Goal: Transaction & Acquisition: Obtain resource

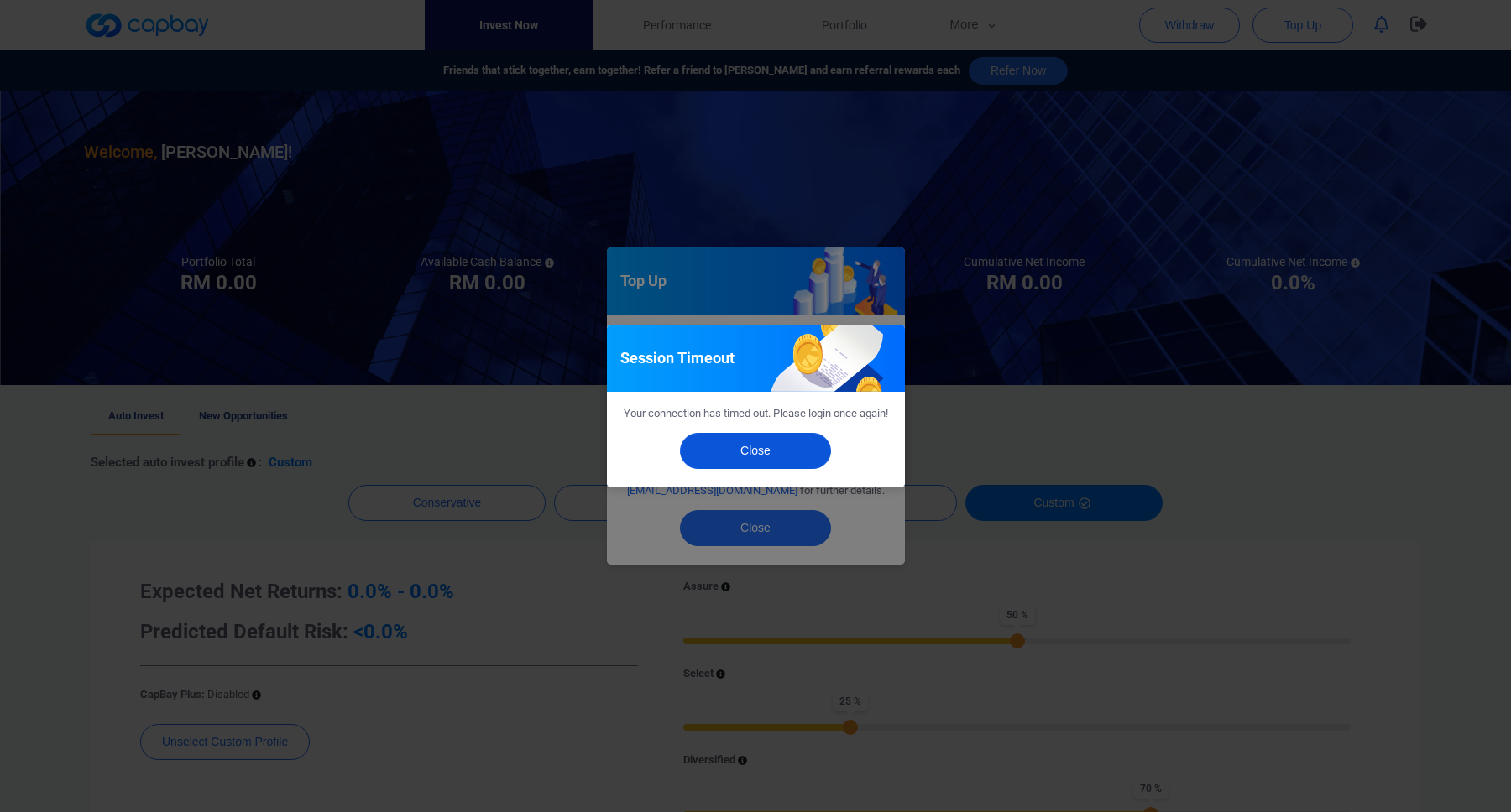
click at [783, 465] on button "Close" at bounding box center [755, 451] width 151 height 36
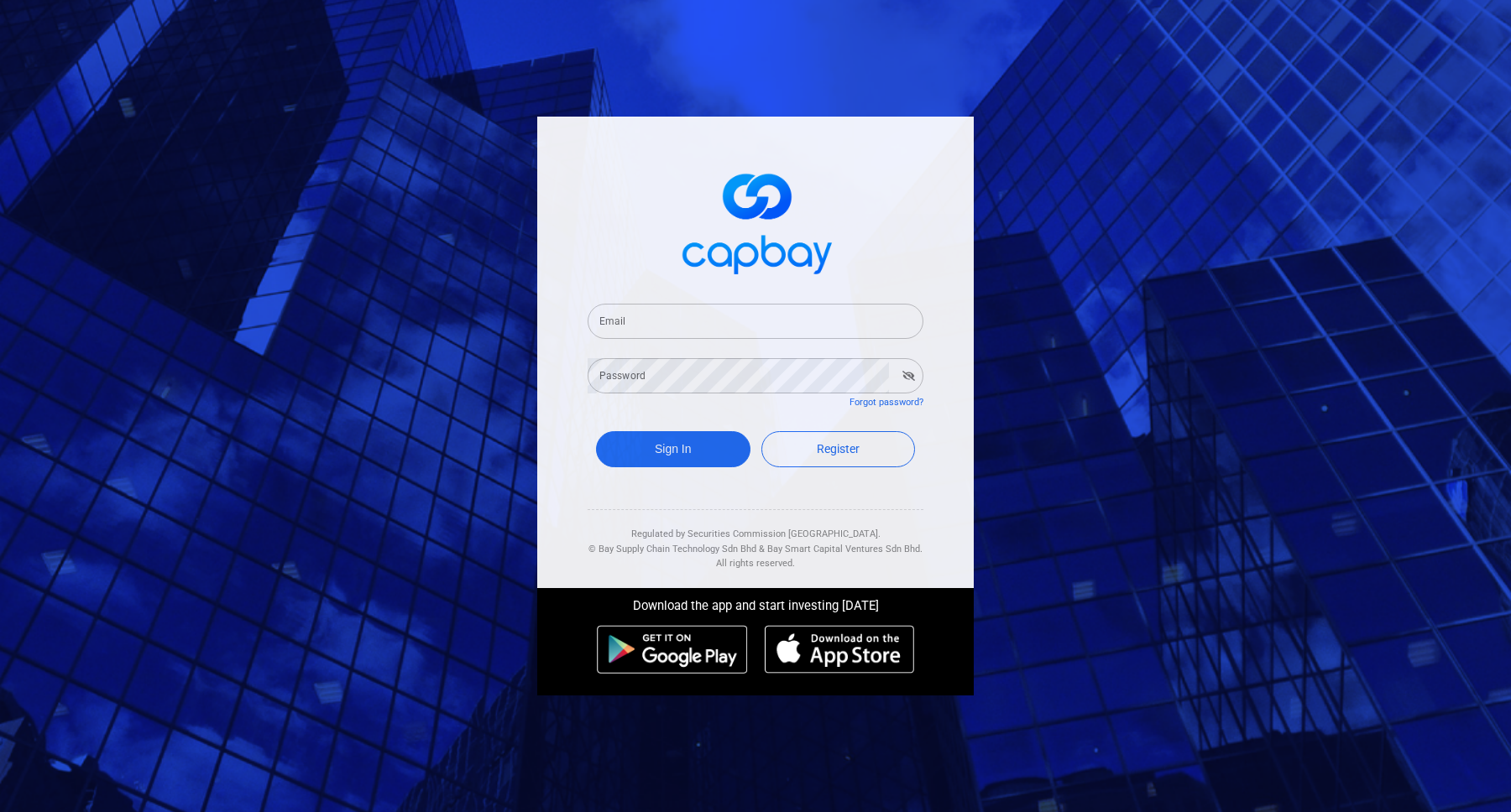
click at [751, 324] on input "Email" at bounding box center [755, 321] width 336 height 35
type input "limjiannjong@gmail.com"
click at [596, 431] on button "Sign In" at bounding box center [673, 449] width 155 height 36
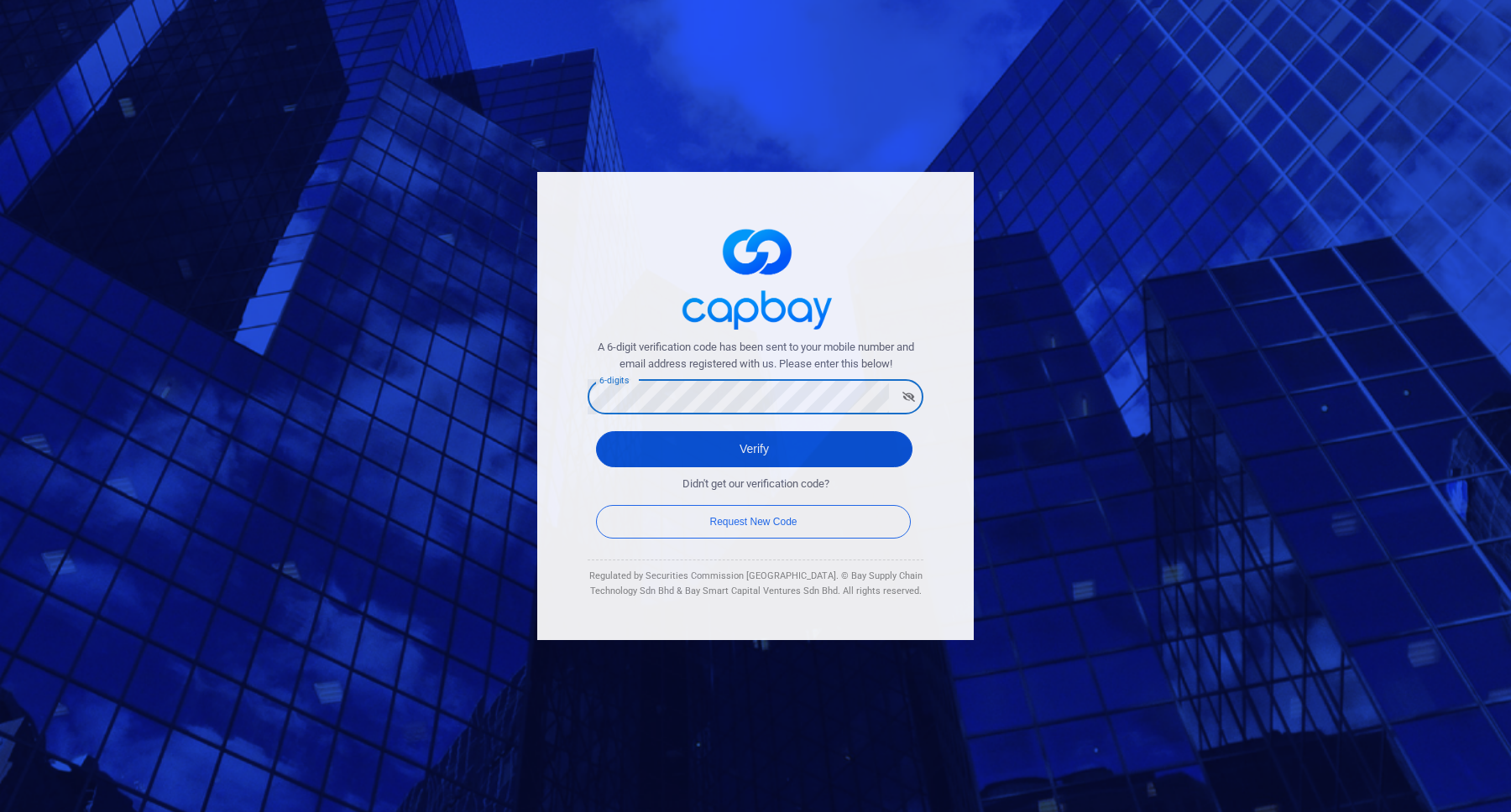
click at [788, 452] on button "Verify" at bounding box center [754, 449] width 317 height 36
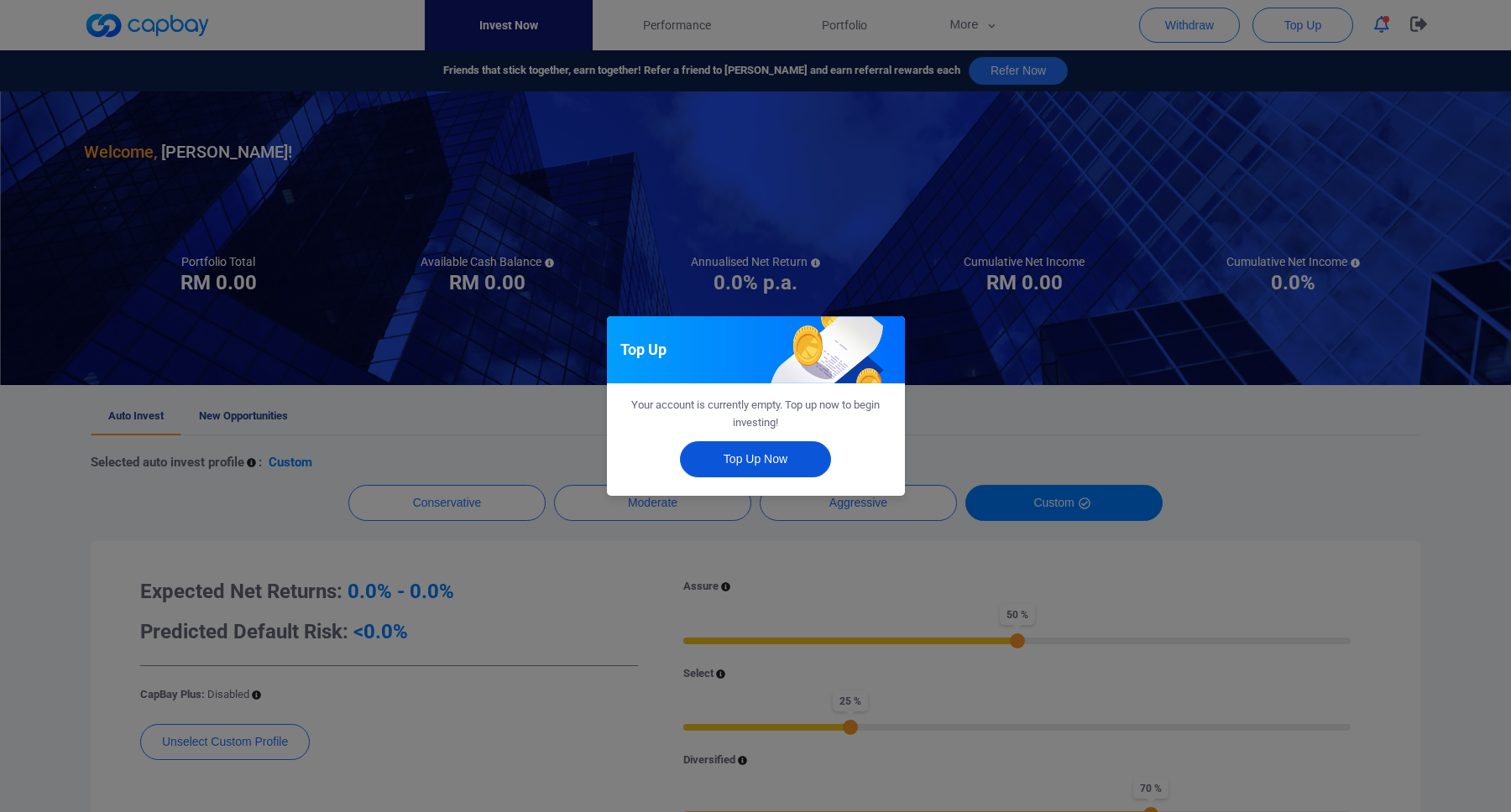
click at [799, 466] on button "Top Up Now" at bounding box center [755, 459] width 151 height 36
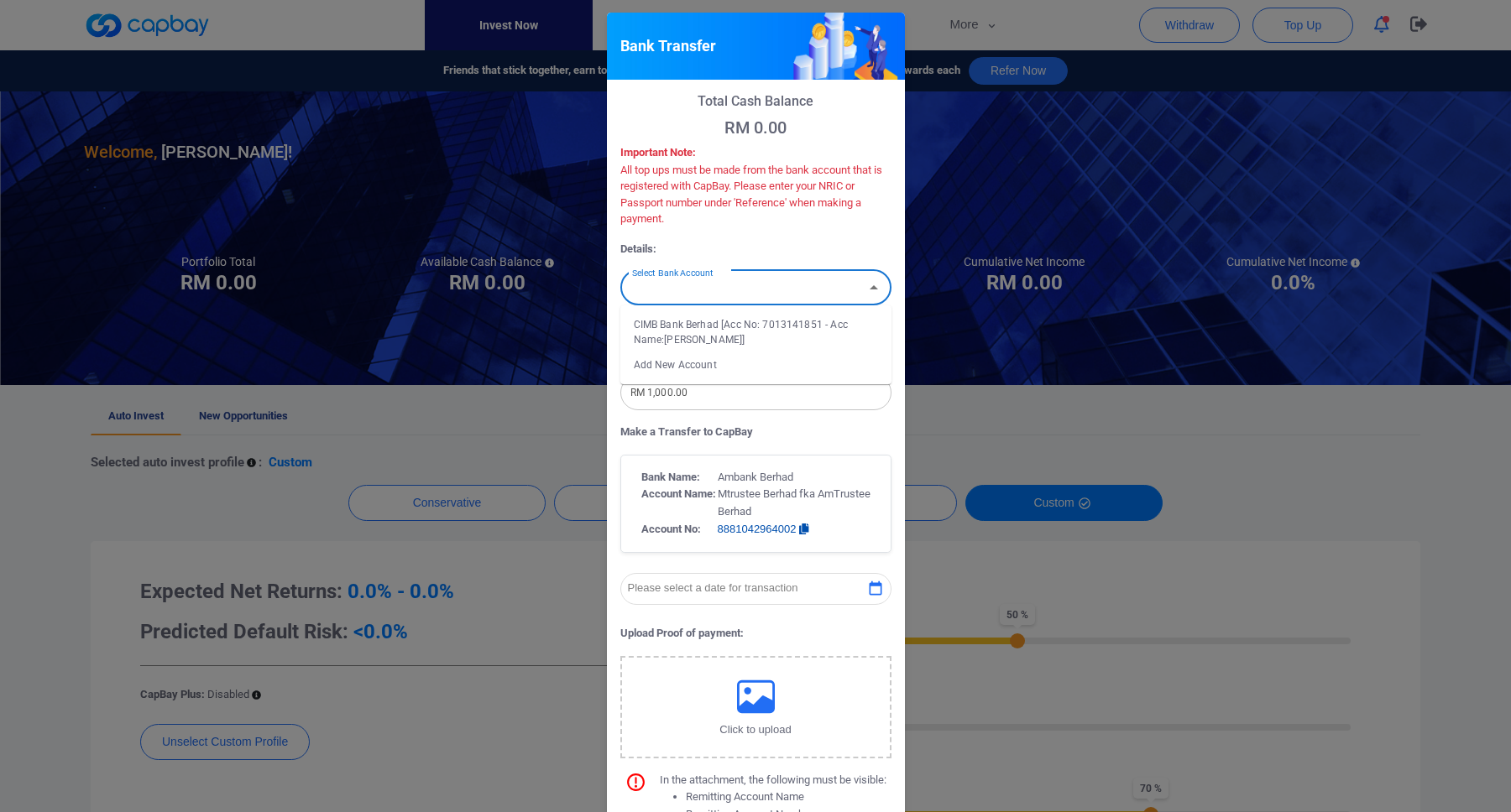
click at [804, 292] on input "Select Bank Account" at bounding box center [741, 287] width 233 height 31
click at [864, 290] on icon "Close" at bounding box center [874, 288] width 20 height 20
click at [871, 289] on icon "Open" at bounding box center [874, 288] width 20 height 20
click at [832, 319] on li "CIMB Bank Berhad [Acc No: 7013141851 - Acc Name:LIM JIANN JONG]" at bounding box center [755, 332] width 271 height 40
type input "CIMB Bank Berhad [Acc No: 7013141851 - Acc Name:LIM JIANN JONG]"
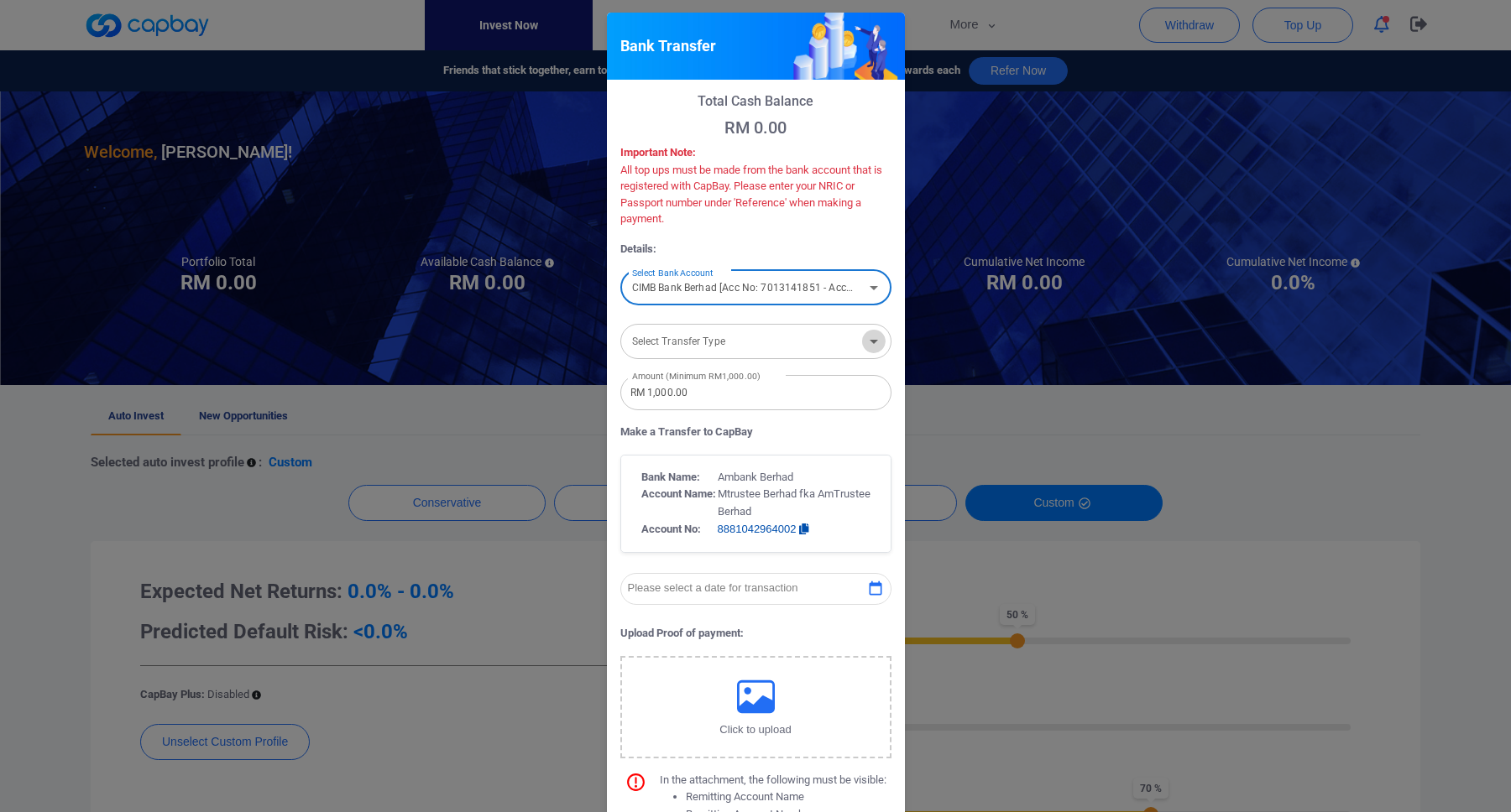
click at [866, 337] on icon "Open" at bounding box center [874, 342] width 20 height 20
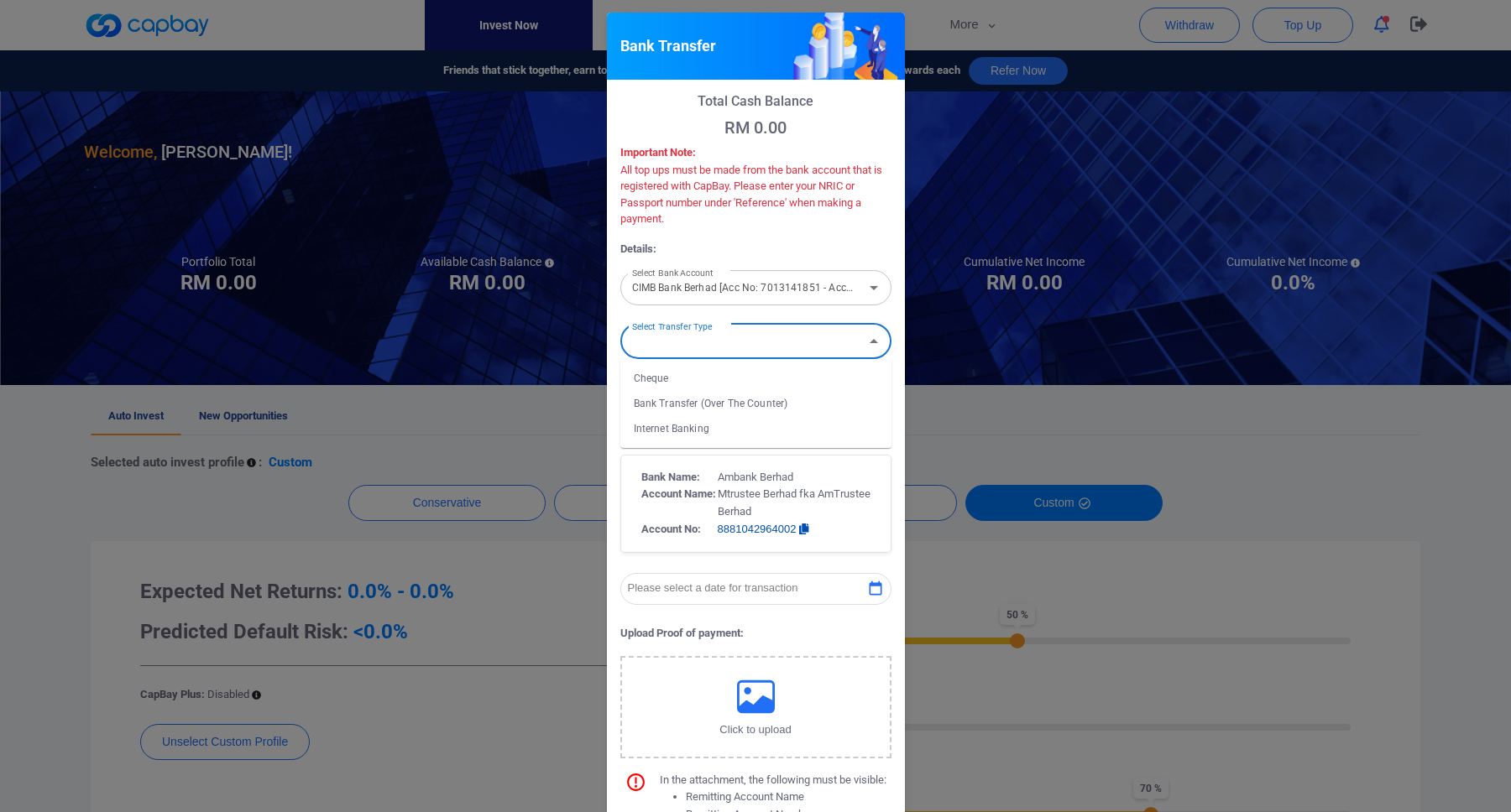
click at [817, 423] on li "Internet Banking" at bounding box center [755, 428] width 271 height 25
type input "Internet Banking"
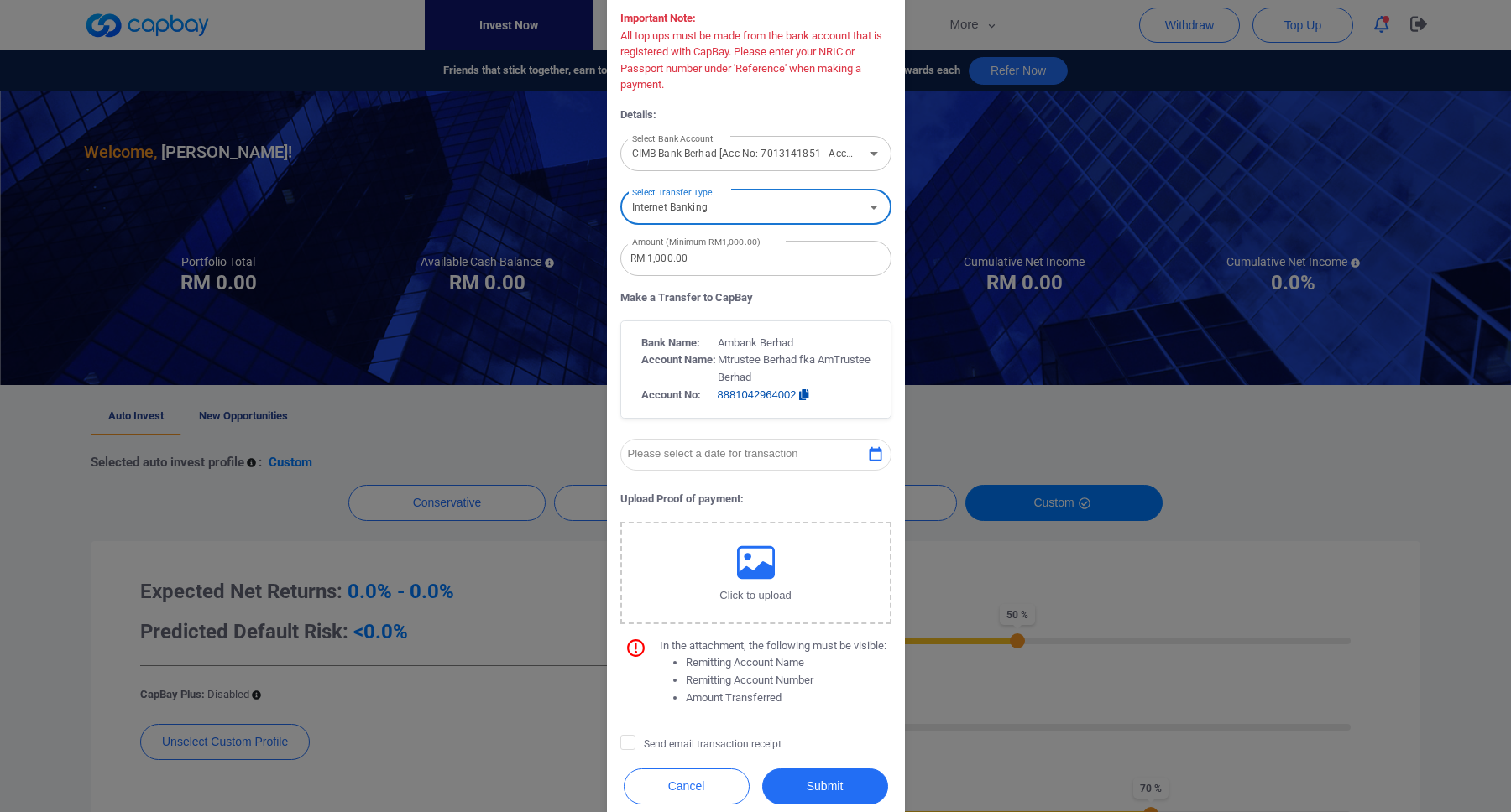
scroll to position [147, 0]
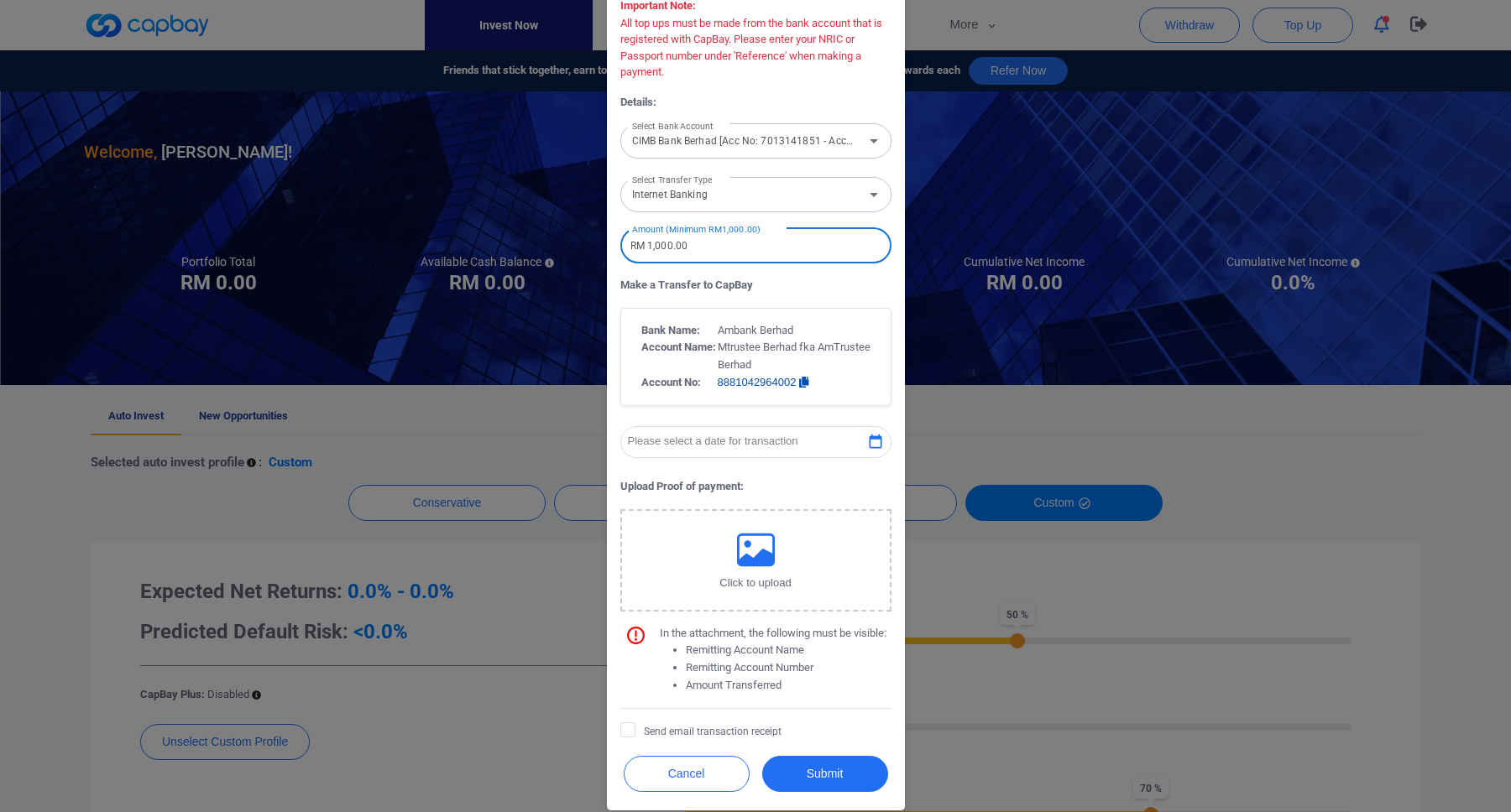
click at [837, 256] on input "RM 1,000.00" at bounding box center [755, 245] width 271 height 35
click at [862, 281] on p "Make a Transfer to CapBay" at bounding box center [755, 285] width 271 height 18
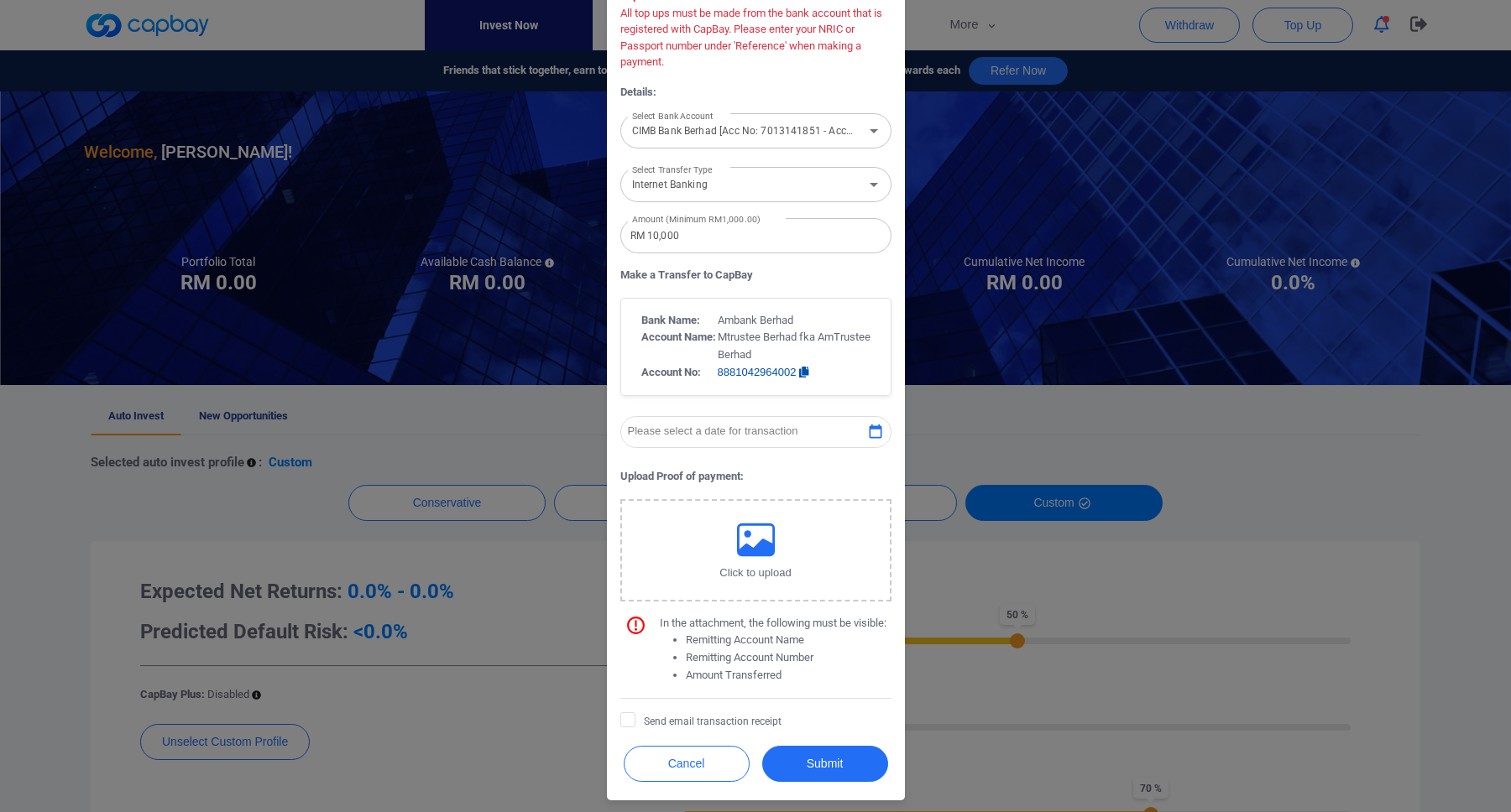
click at [870, 435] on icon "button" at bounding box center [875, 431] width 13 height 15
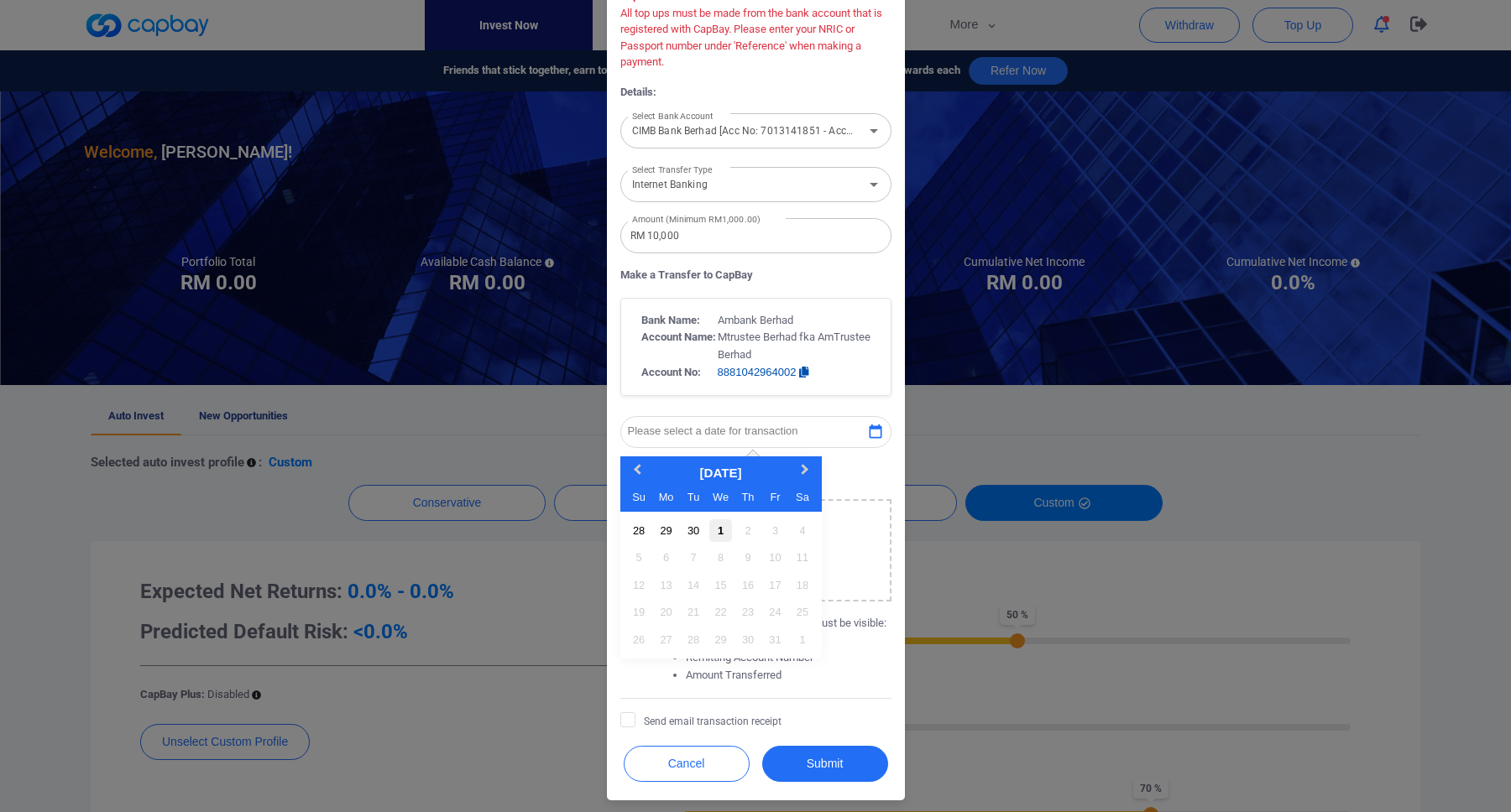
click at [721, 526] on div "1" at bounding box center [720, 530] width 23 height 23
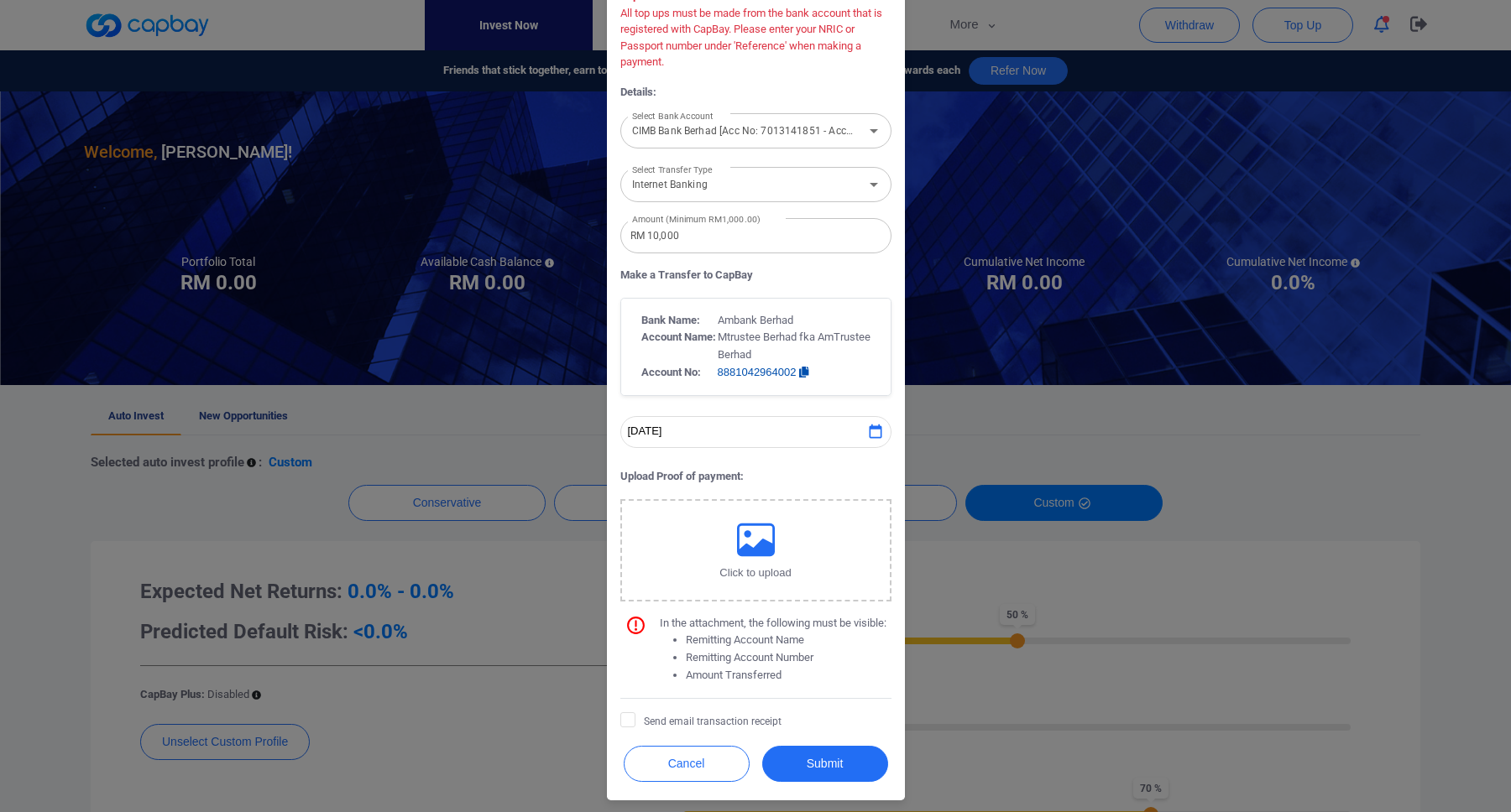
click at [862, 397] on form "Select Bank Account CIMB Bank Berhad [Acc No: 7013141851 - Acc Name:LIM JIANN J…" at bounding box center [755, 418] width 271 height 621
click at [751, 239] on input "RM 10,000" at bounding box center [755, 236] width 271 height 35
type input "RM 10,888.88"
click at [820, 273] on p "Make a Transfer to CapBay" at bounding box center [755, 276] width 271 height 18
click at [748, 567] on p "Click to upload" at bounding box center [756, 573] width 258 height 13
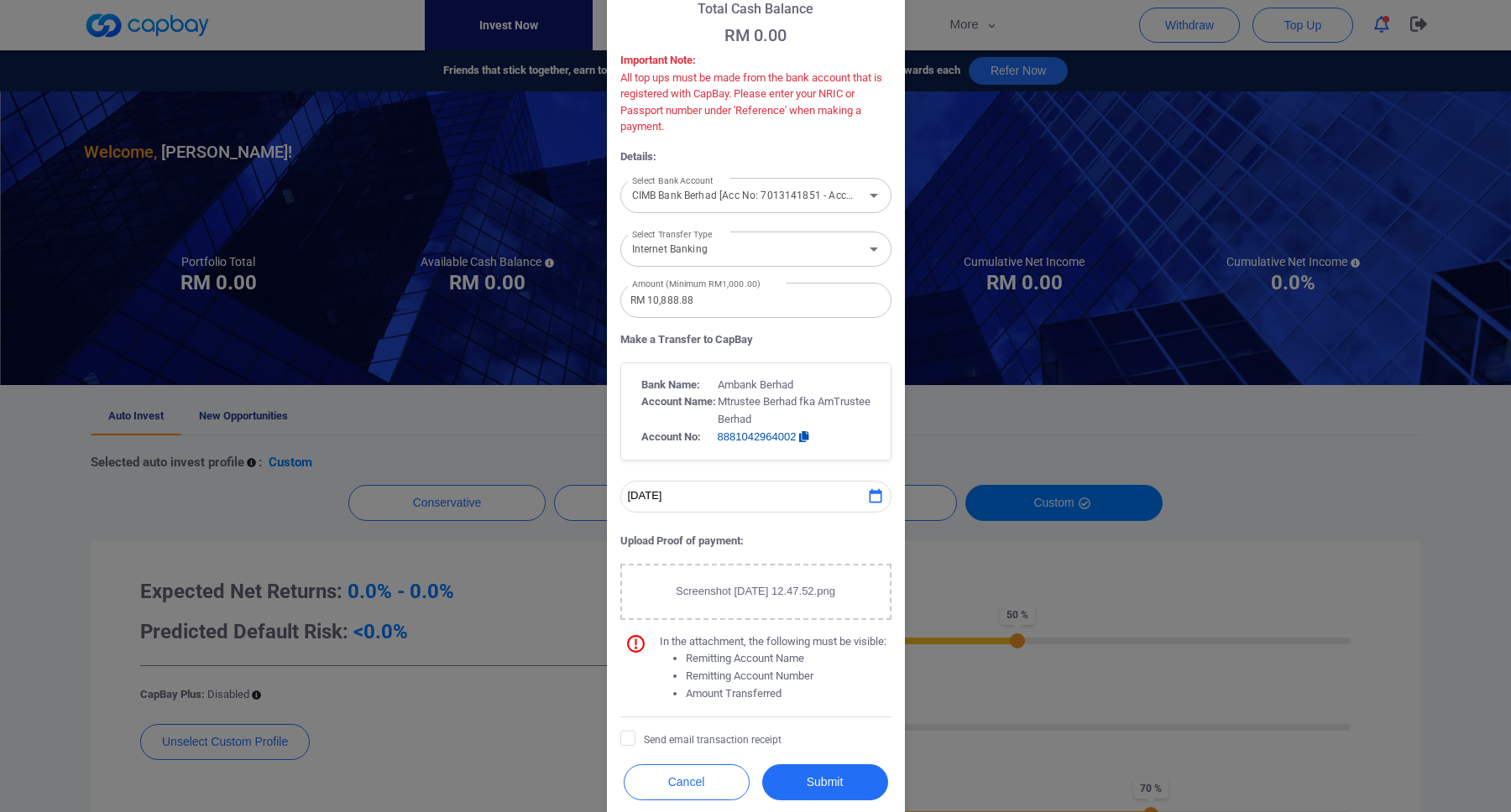
scroll to position [111, 0]
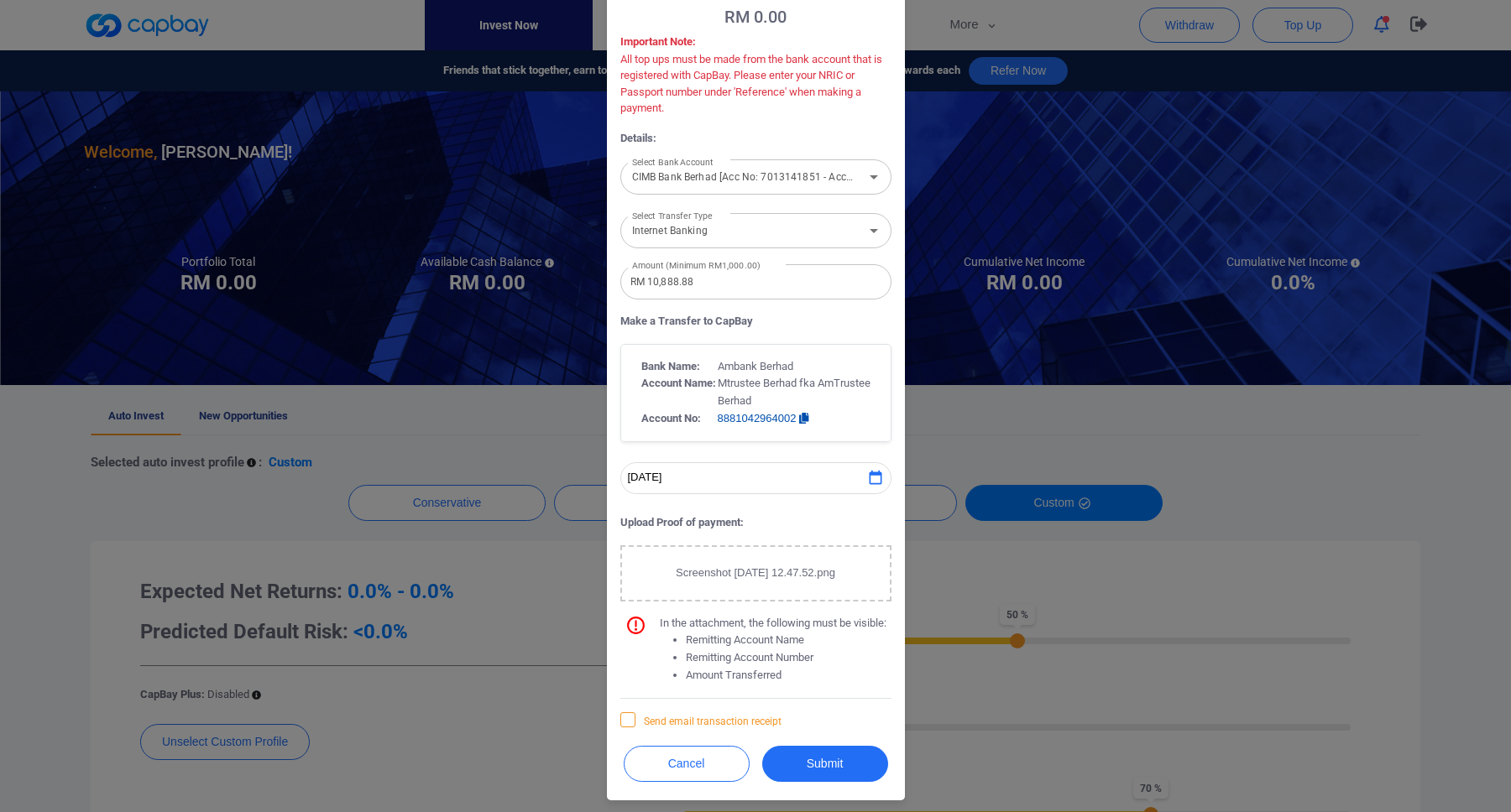
click at [627, 718] on icon at bounding box center [628, 719] width 14 height 14
click at [0, 0] on input "Send email transaction receipt" at bounding box center [0, 0] width 0 height 0
click at [825, 752] on button "Submit" at bounding box center [824, 764] width 126 height 36
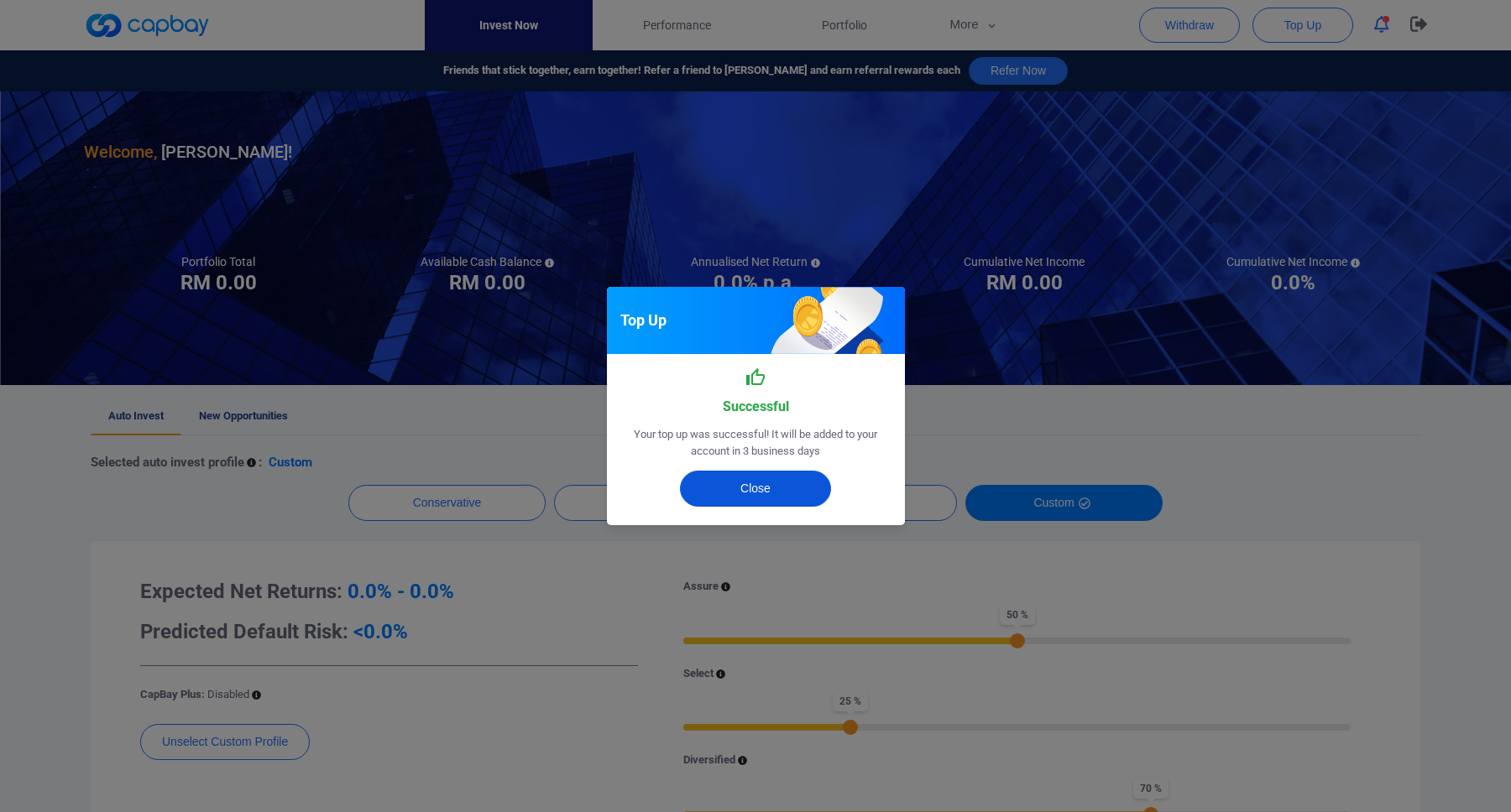
click at [784, 498] on button "Close" at bounding box center [755, 488] width 151 height 36
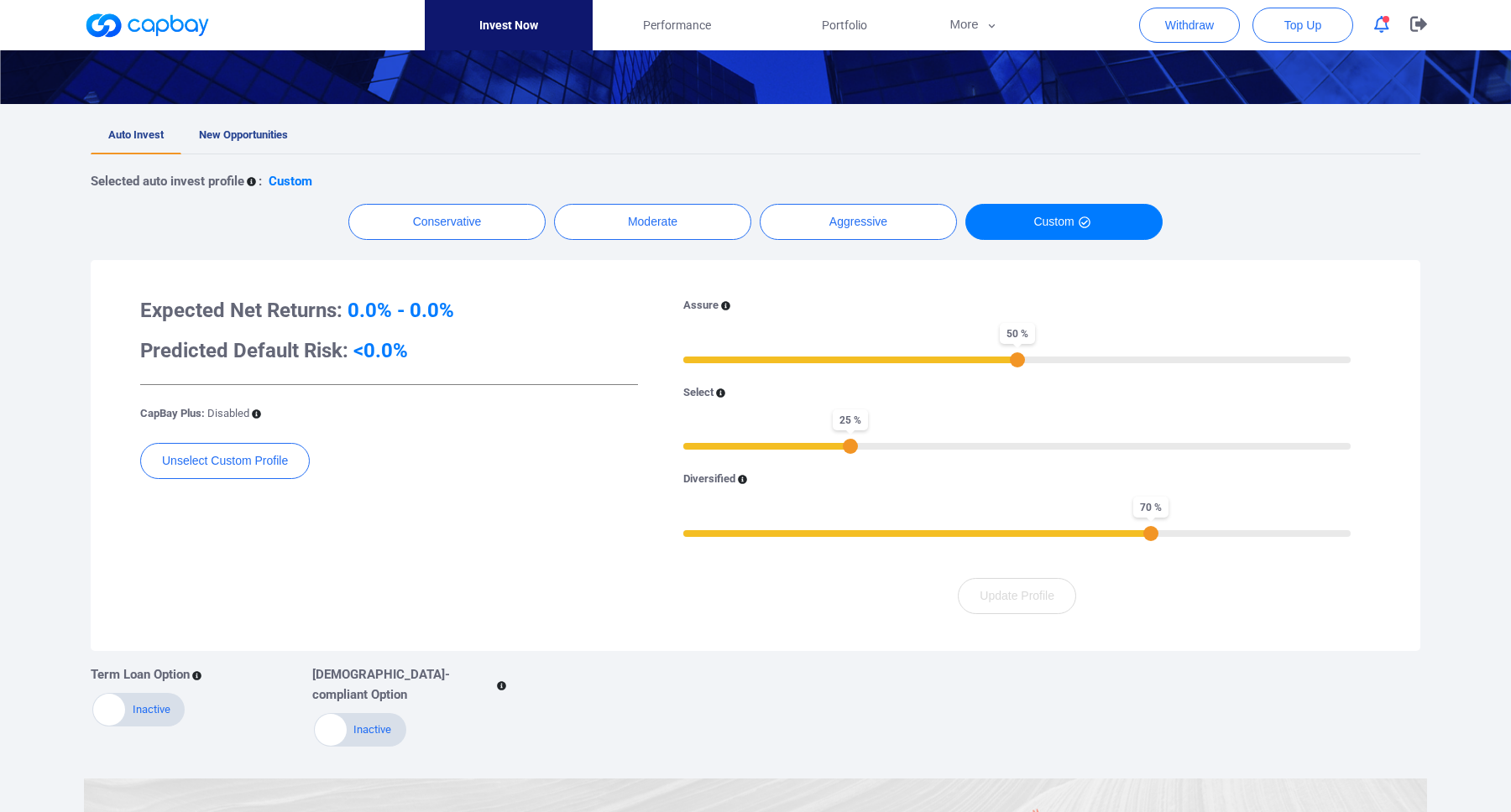
scroll to position [291, 0]
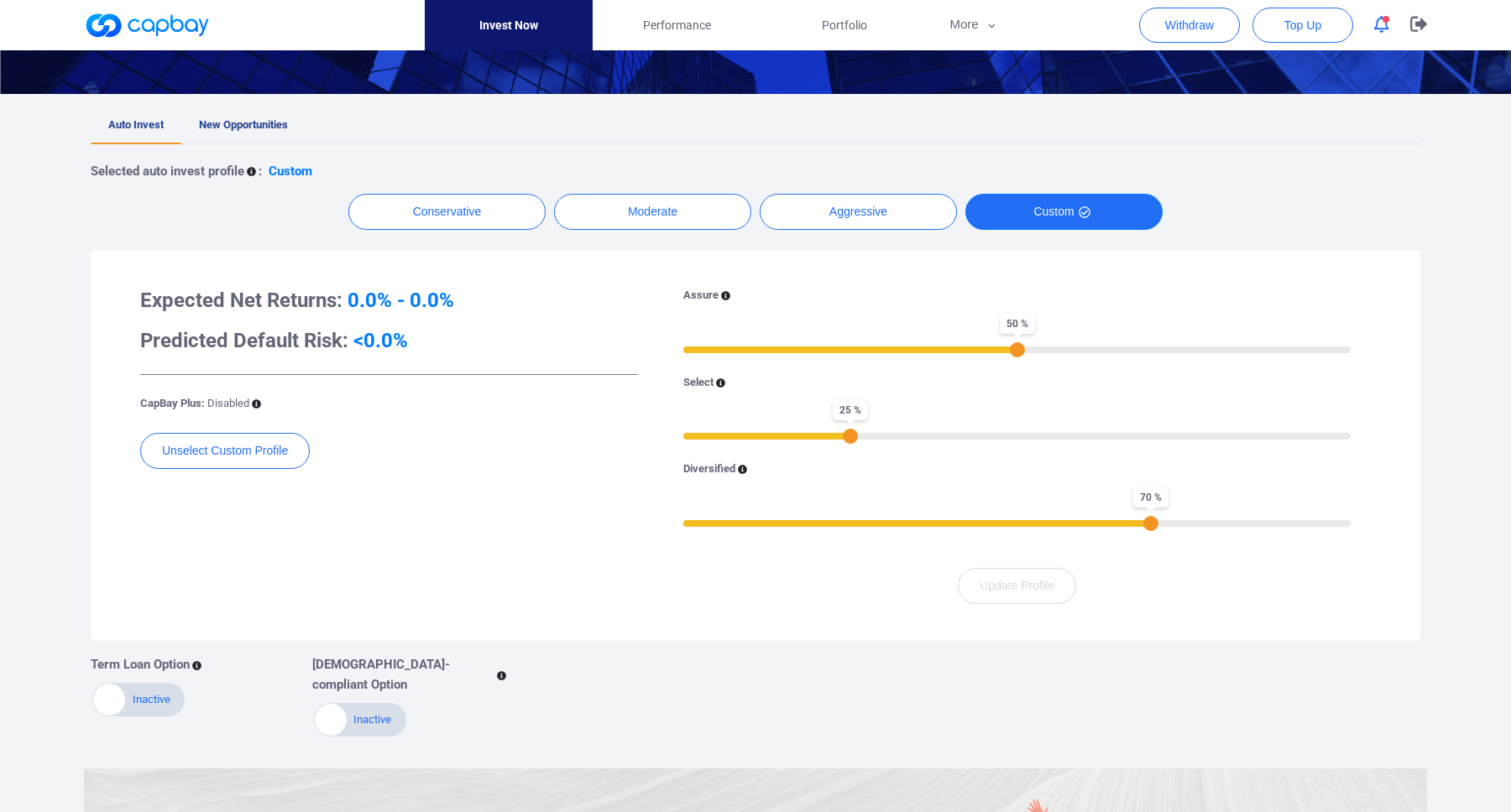
click at [1081, 217] on icon "button" at bounding box center [1085, 213] width 12 height 12
click at [1157, 526] on div "71 %" at bounding box center [1157, 523] width 15 height 15
click at [1151, 526] on div "70 %" at bounding box center [1151, 523] width 15 height 15
click at [1145, 526] on div "69 %" at bounding box center [1145, 523] width 15 height 15
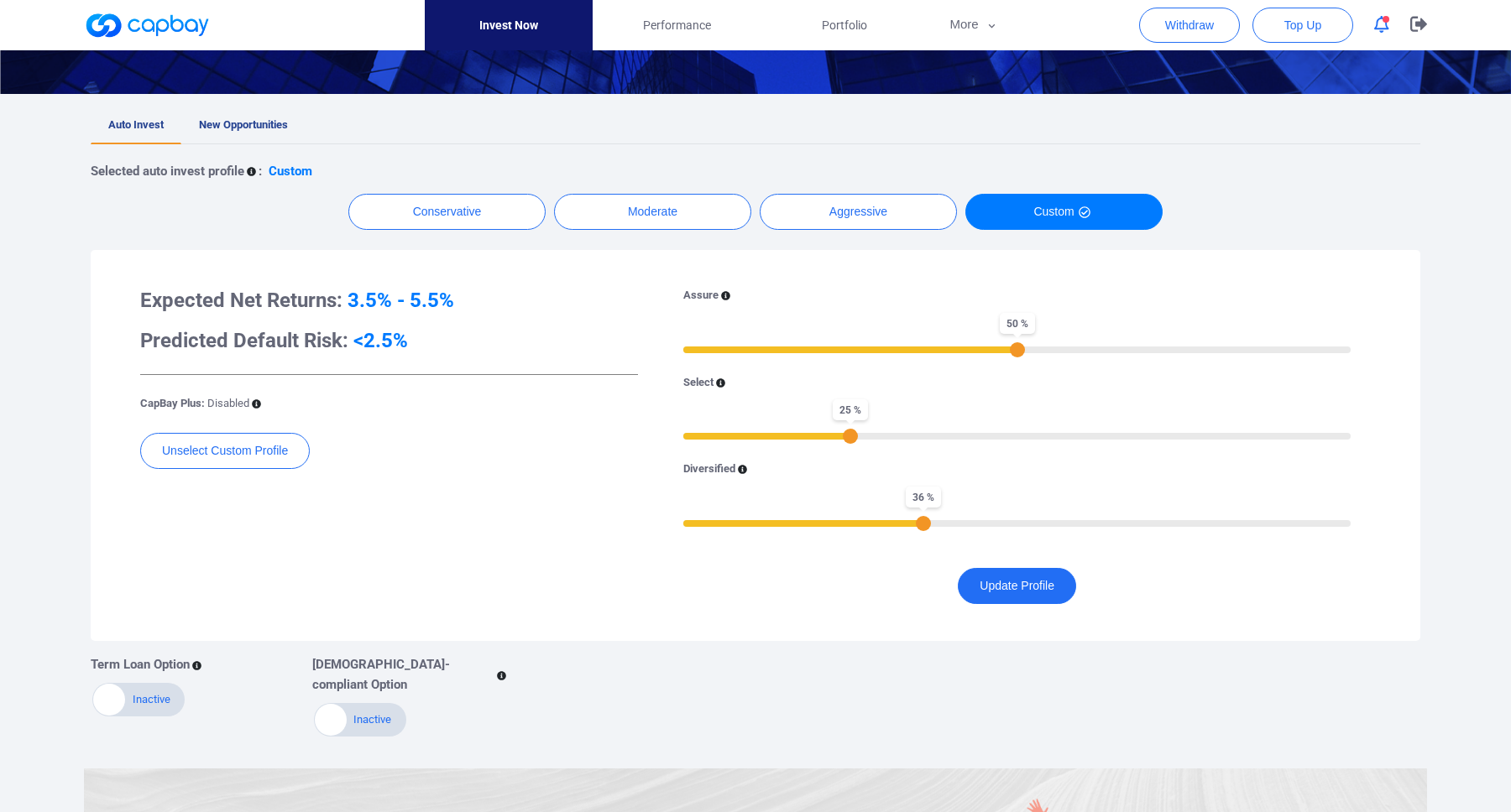
drag, startPoint x: 1145, startPoint y: 526, endPoint x: 926, endPoint y: 526, distance: 219.0
click at [926, 526] on div "36 %" at bounding box center [923, 523] width 15 height 15
drag, startPoint x: 984, startPoint y: 526, endPoint x: 1115, endPoint y: 528, distance: 131.0
click at [1115, 528] on div "64 %" at bounding box center [1110, 523] width 15 height 15
drag, startPoint x: 1115, startPoint y: 528, endPoint x: 1134, endPoint y: 528, distance: 19.0
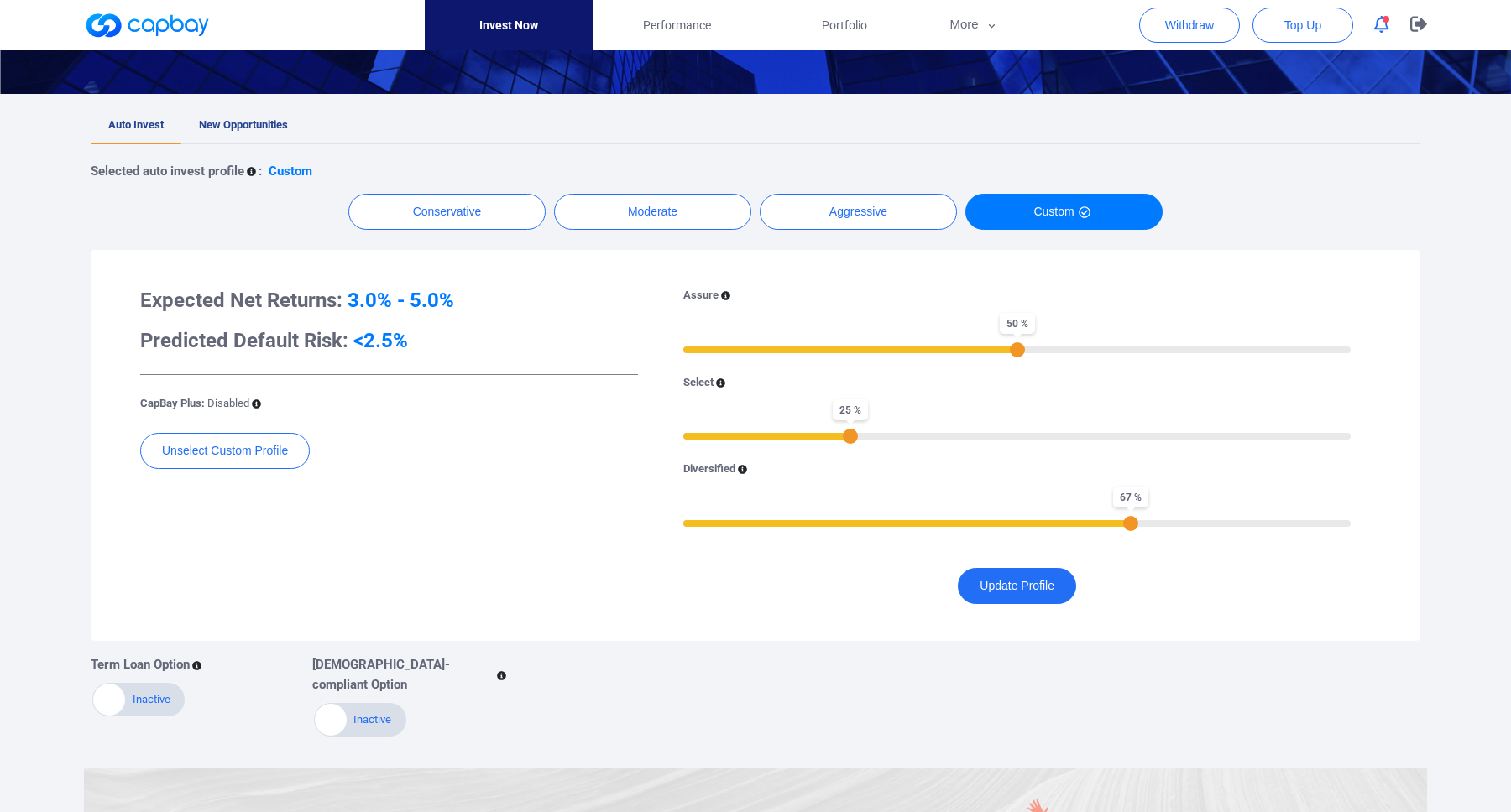
click at [1134, 528] on div "67 %" at bounding box center [1131, 523] width 15 height 15
drag, startPoint x: 1134, startPoint y: 528, endPoint x: 1151, endPoint y: 527, distance: 17.0
click at [1151, 527] on div "70 %" at bounding box center [1151, 523] width 15 height 15
drag, startPoint x: 940, startPoint y: 516, endPoint x: 791, endPoint y: 514, distance: 149.0
click at [791, 514] on div "Diversified 19 %" at bounding box center [1016, 494] width 667 height 67
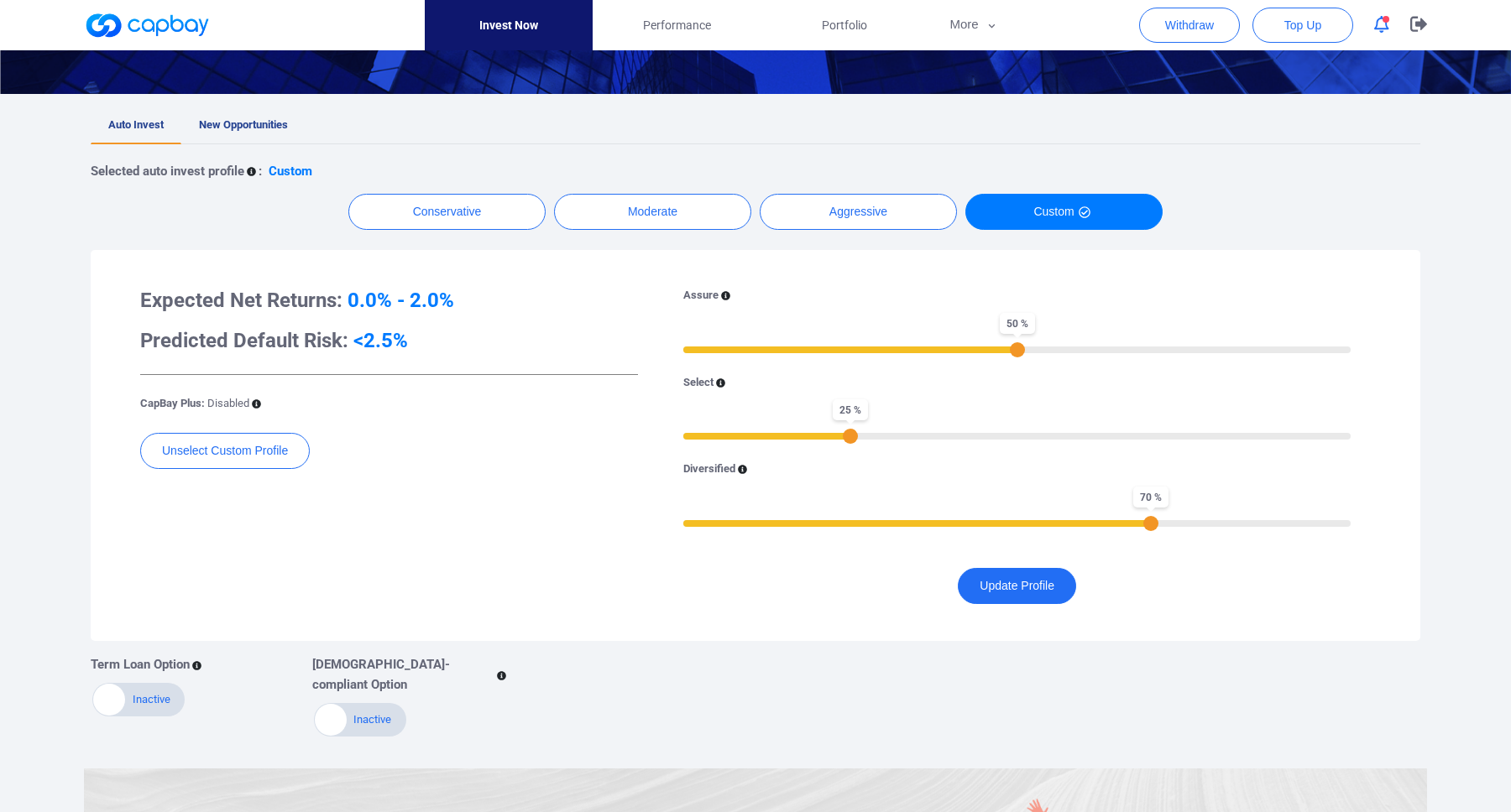
drag, startPoint x: 851, startPoint y: 523, endPoint x: 1154, endPoint y: 528, distance: 303.0
click at [1154, 528] on div "70 %" at bounding box center [1151, 523] width 15 height 15
click at [1056, 206] on button "Custom" at bounding box center [1063, 212] width 197 height 36
click at [862, 215] on button "Aggressive" at bounding box center [858, 212] width 197 height 36
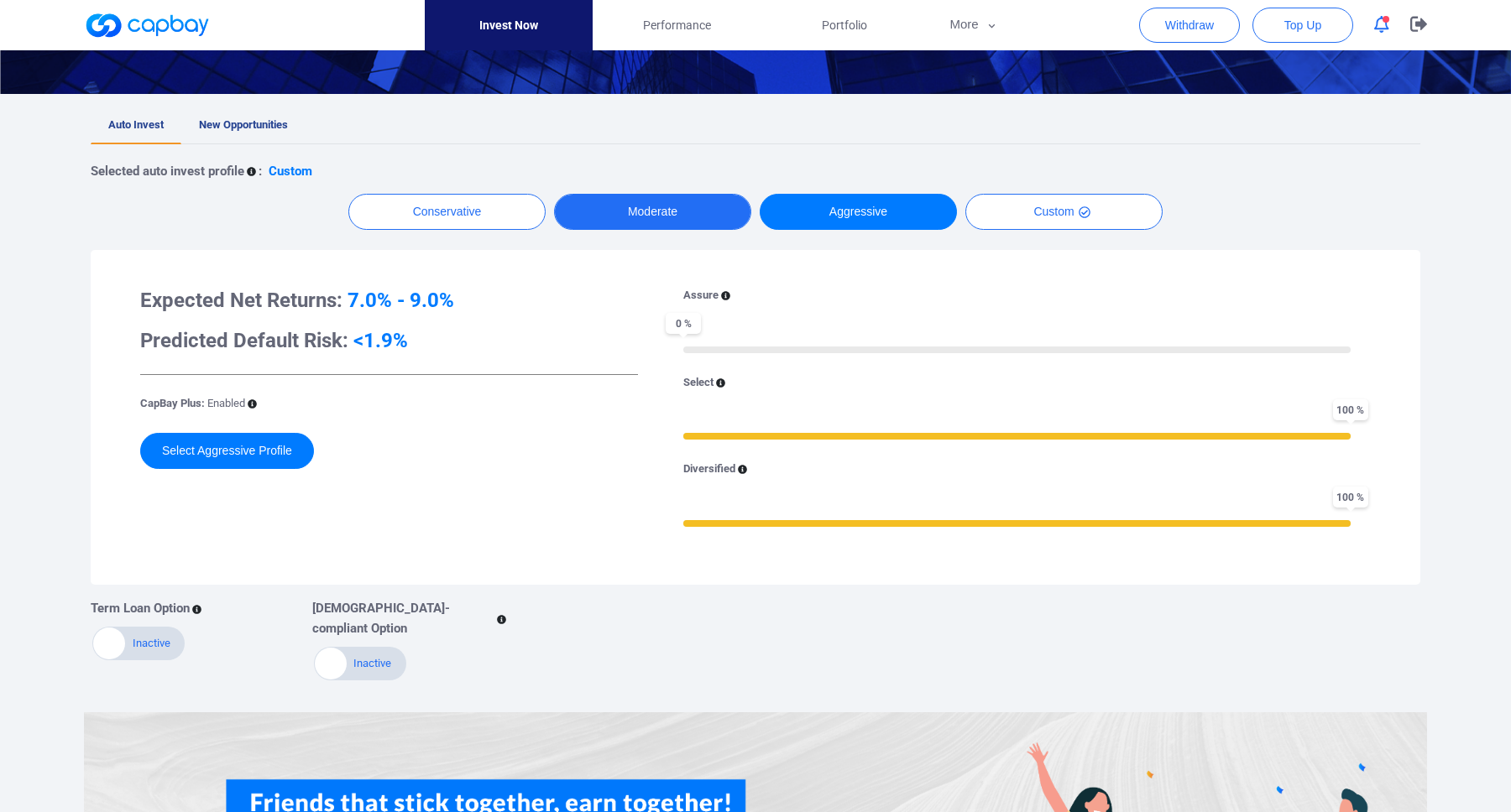
click at [688, 215] on button "Moderate" at bounding box center [653, 212] width 197 height 36
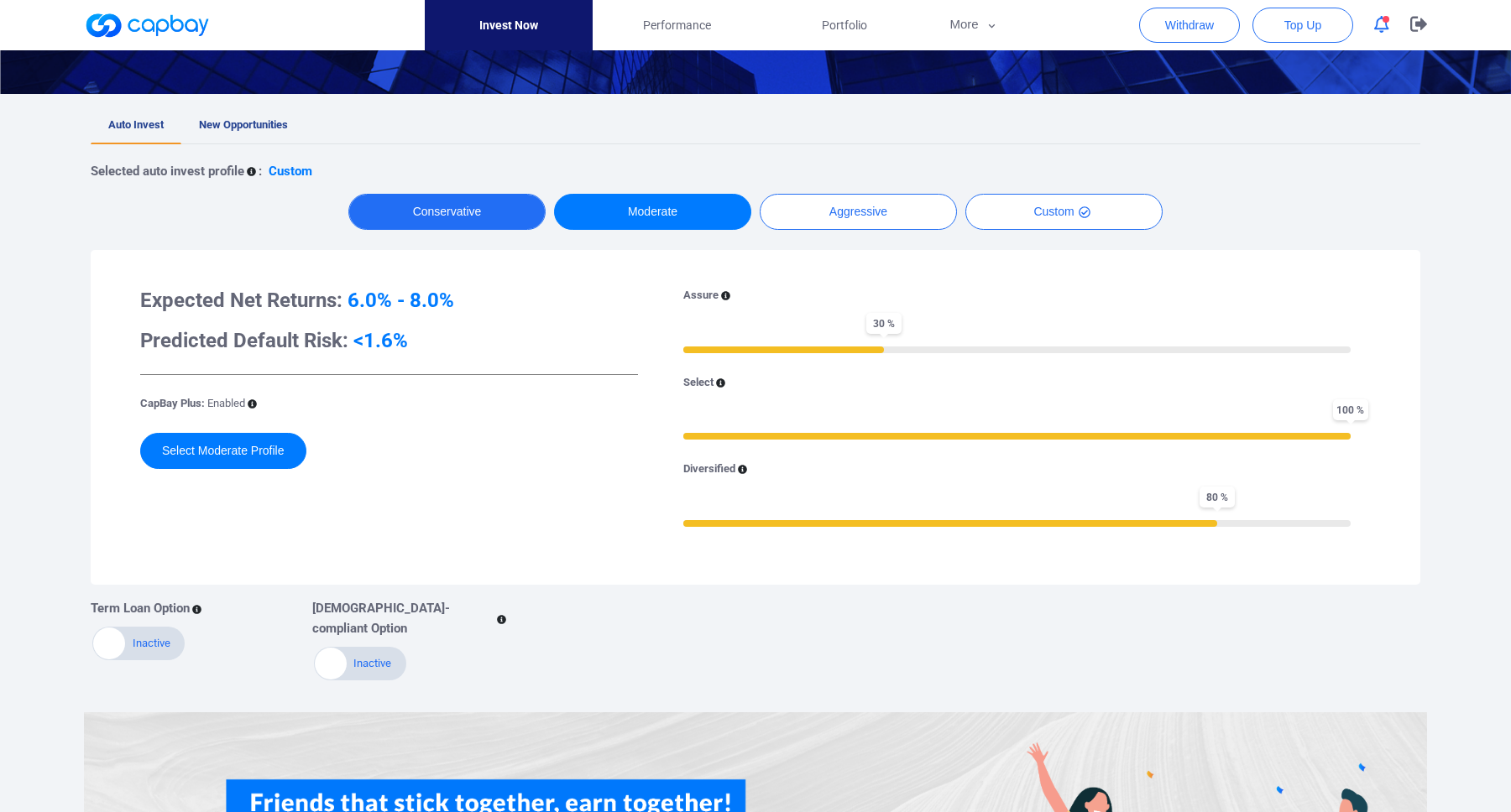
click at [471, 218] on button "Conservative" at bounding box center [447, 212] width 197 height 36
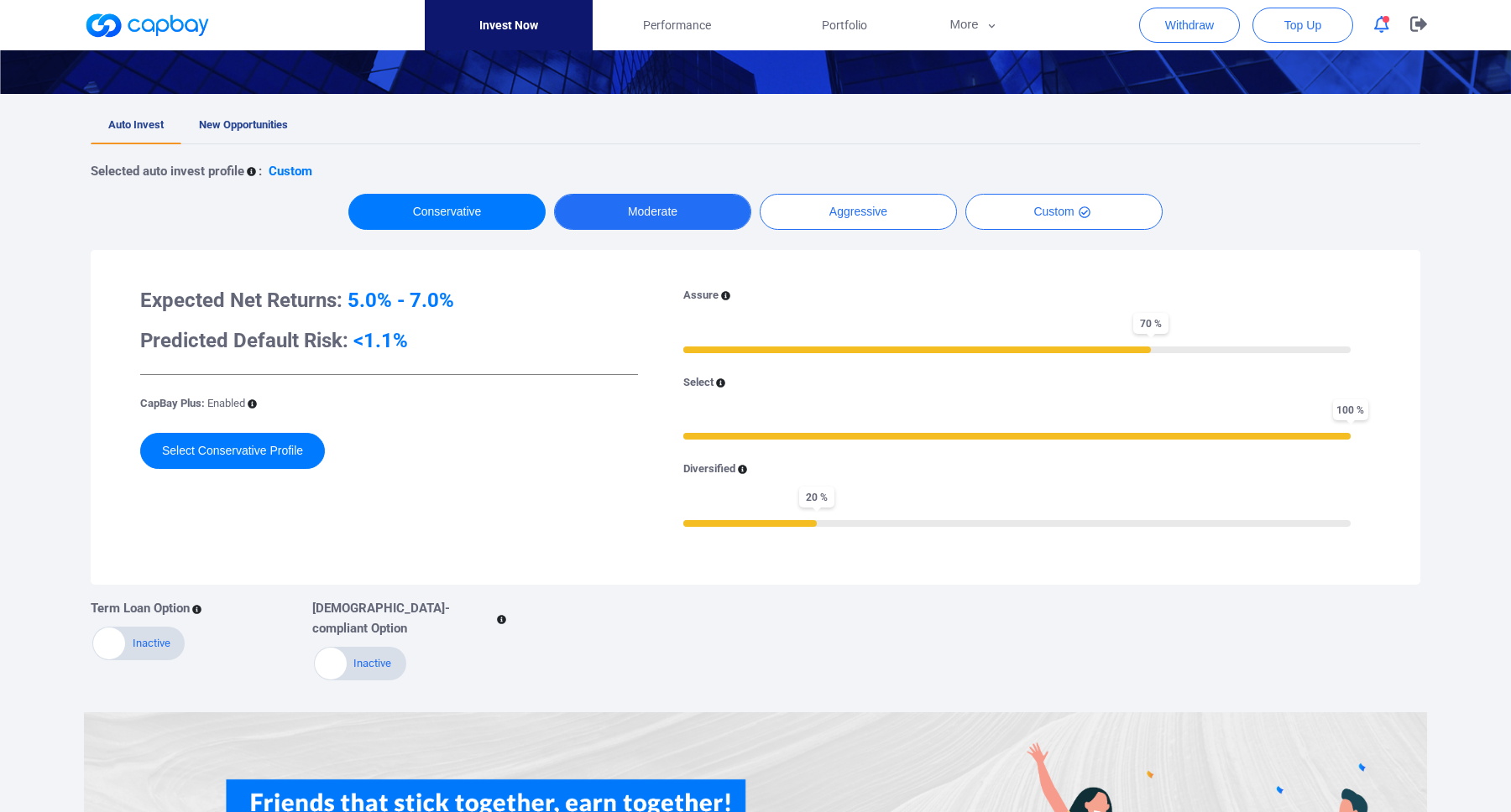
click at [626, 216] on button "Moderate" at bounding box center [653, 212] width 197 height 36
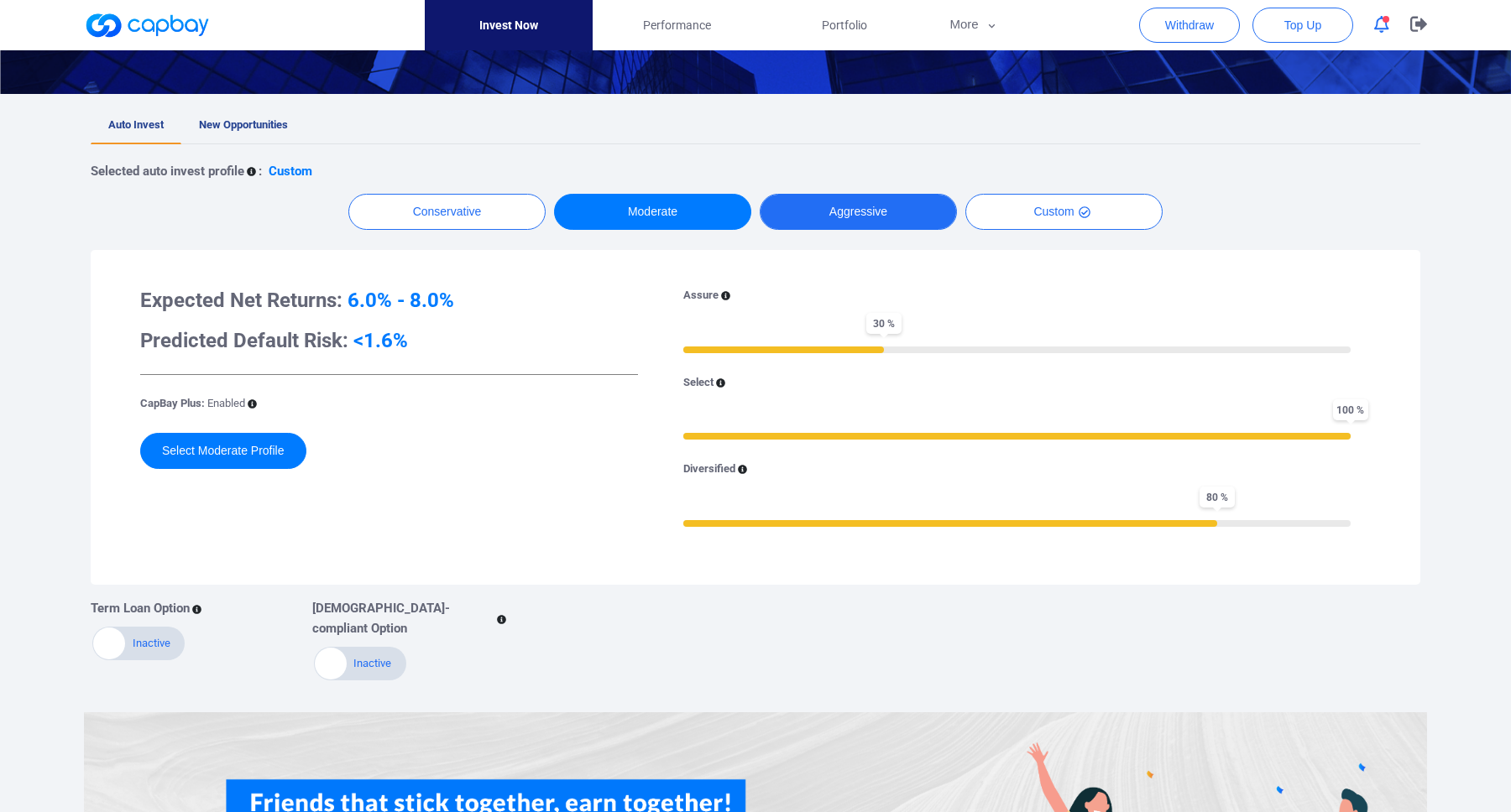
click at [859, 218] on button "Aggressive" at bounding box center [858, 212] width 197 height 36
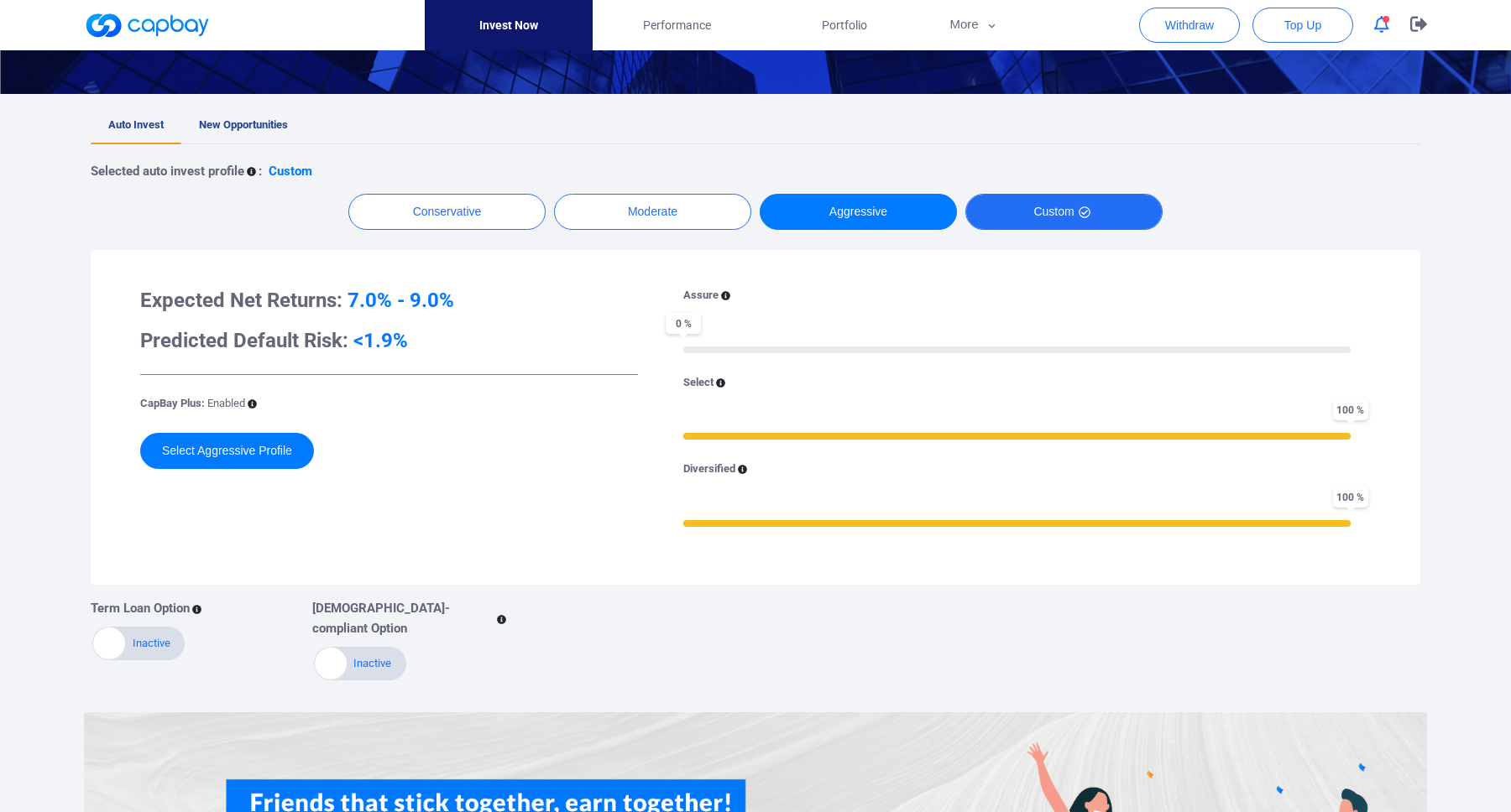
click at [1019, 215] on button "Custom" at bounding box center [1063, 212] width 197 height 36
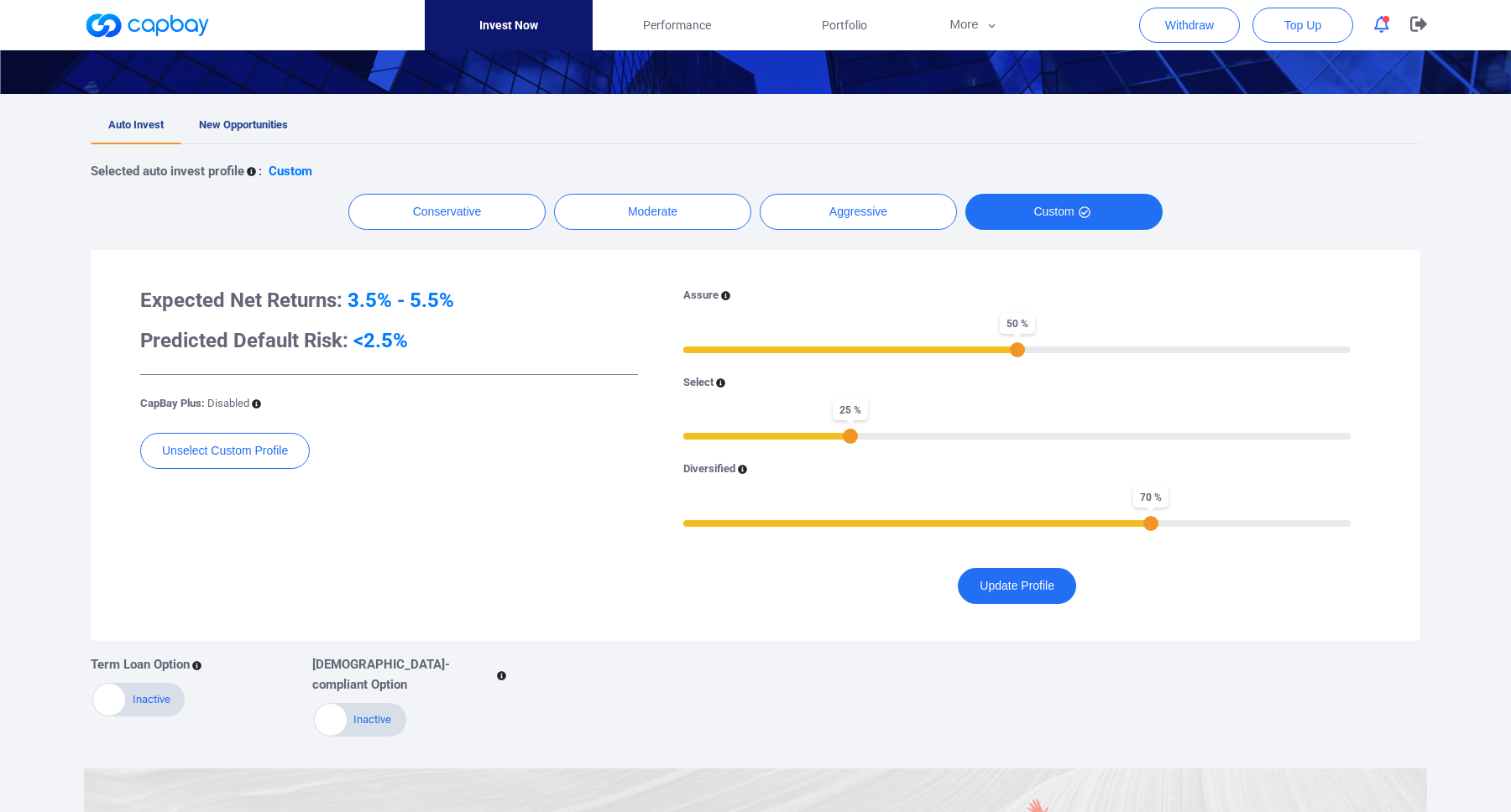
click at [1069, 201] on button "Custom" at bounding box center [1063, 212] width 197 height 36
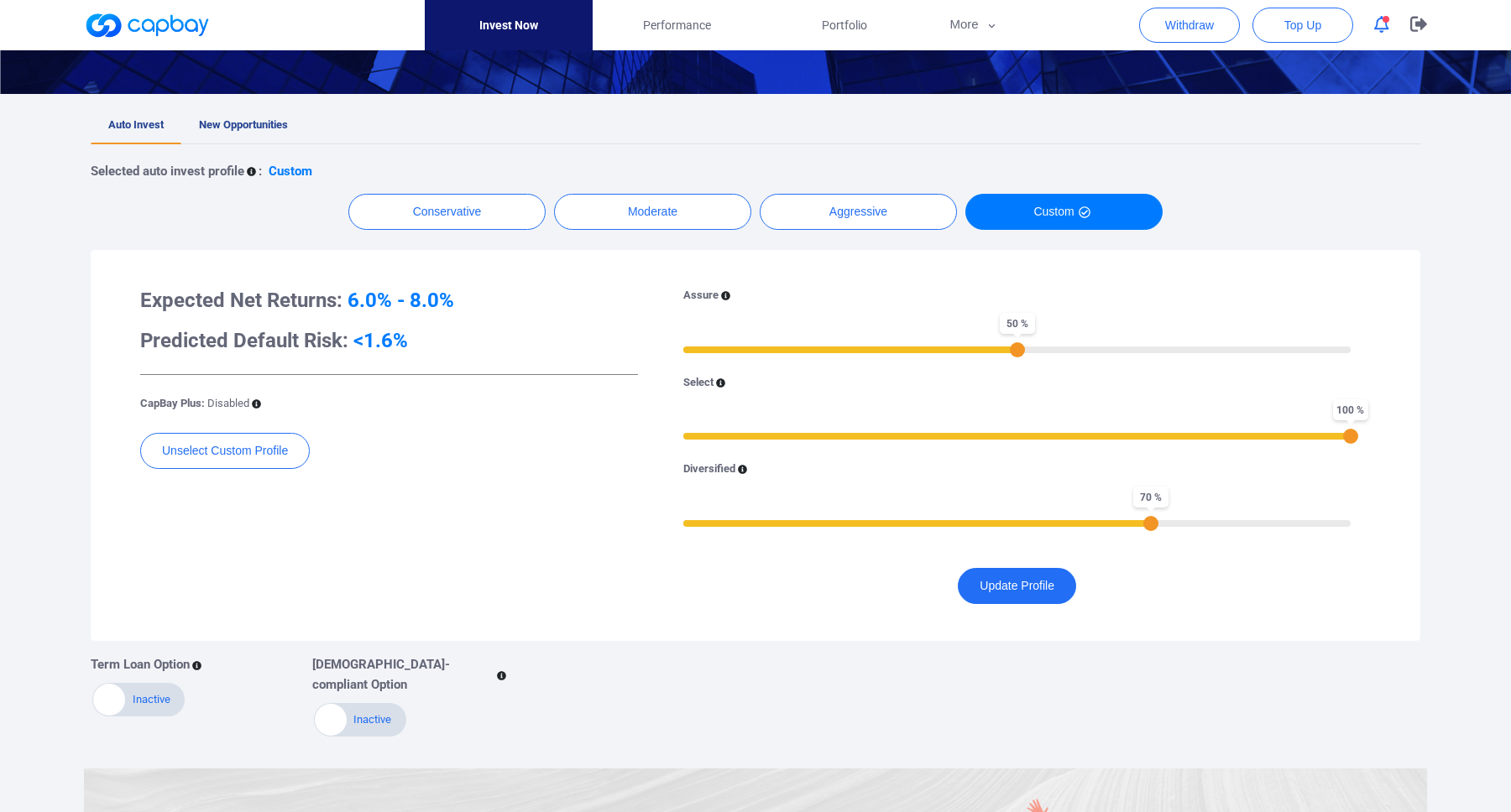
drag, startPoint x: 1057, startPoint y: 432, endPoint x: 1385, endPoint y: 432, distance: 328.0
click at [1385, 432] on div "Expected Net Returns: 6.0% - 8.0% Predicted Default Risk: <1.6% CapBay Plus: Di…" at bounding box center [755, 446] width 1296 height 358
click at [723, 381] on icon at bounding box center [721, 383] width 9 height 9
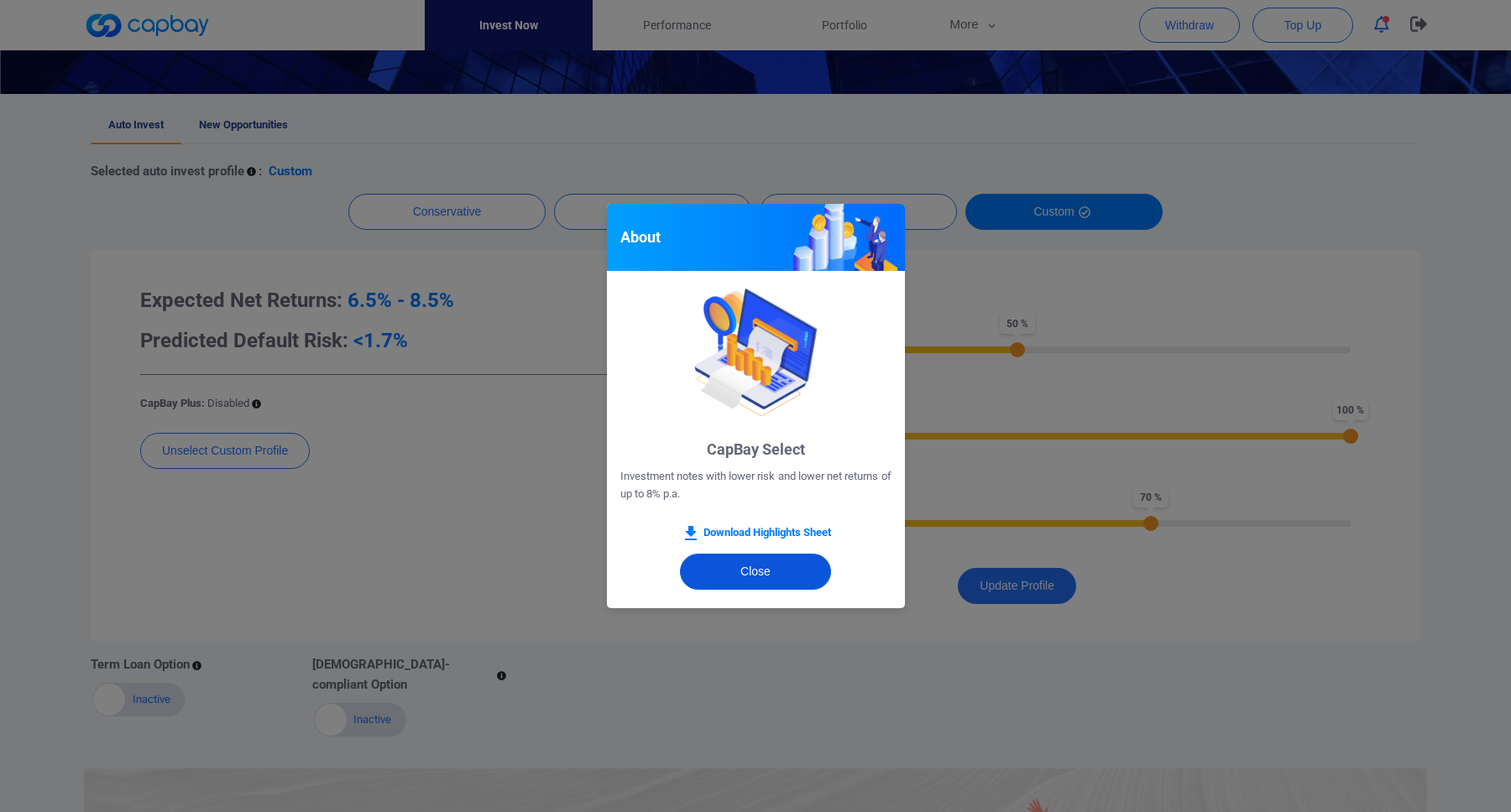
click at [762, 573] on button "Close" at bounding box center [755, 572] width 151 height 36
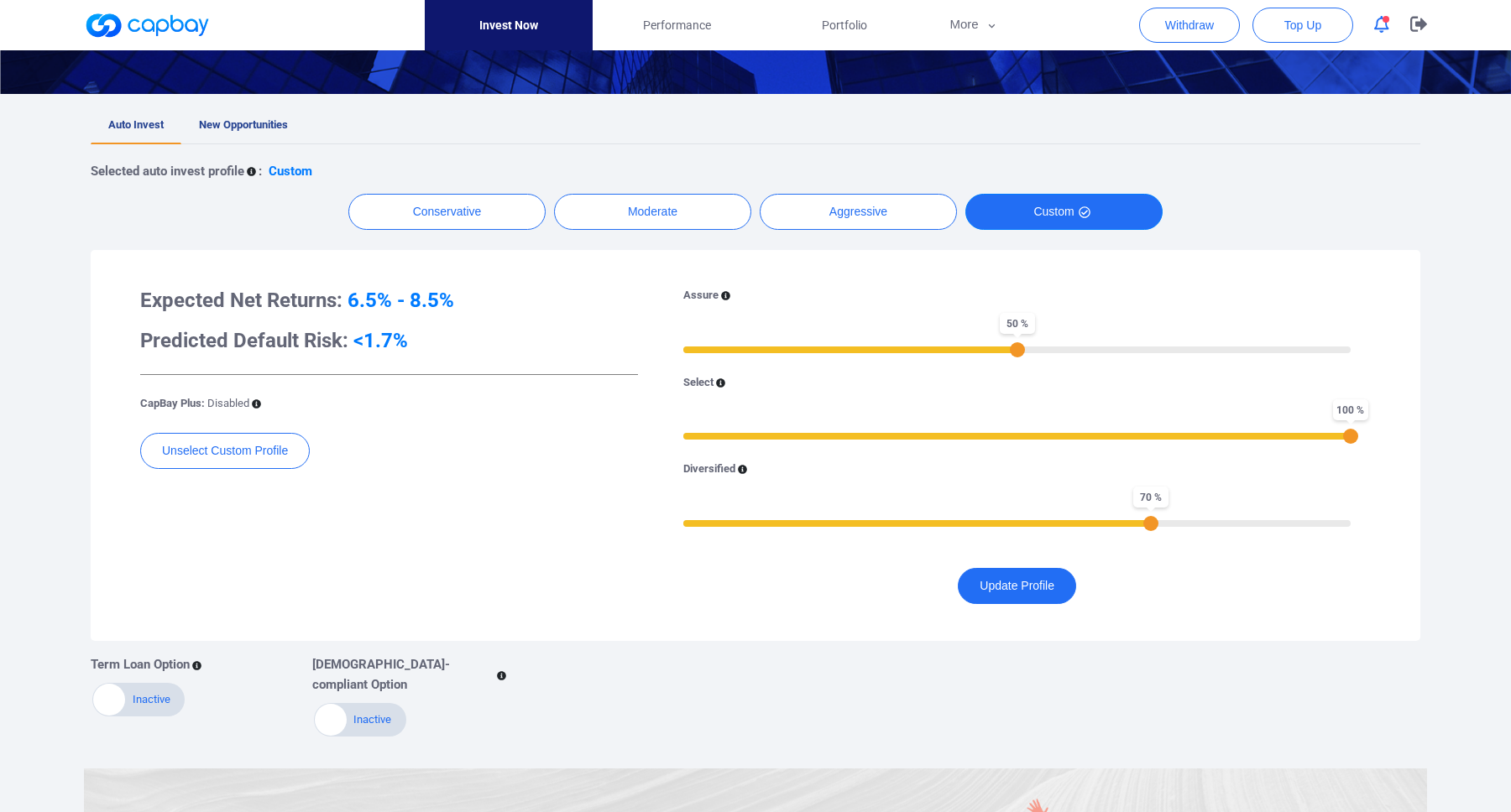
click at [1080, 220] on button "Custom" at bounding box center [1063, 212] width 197 height 36
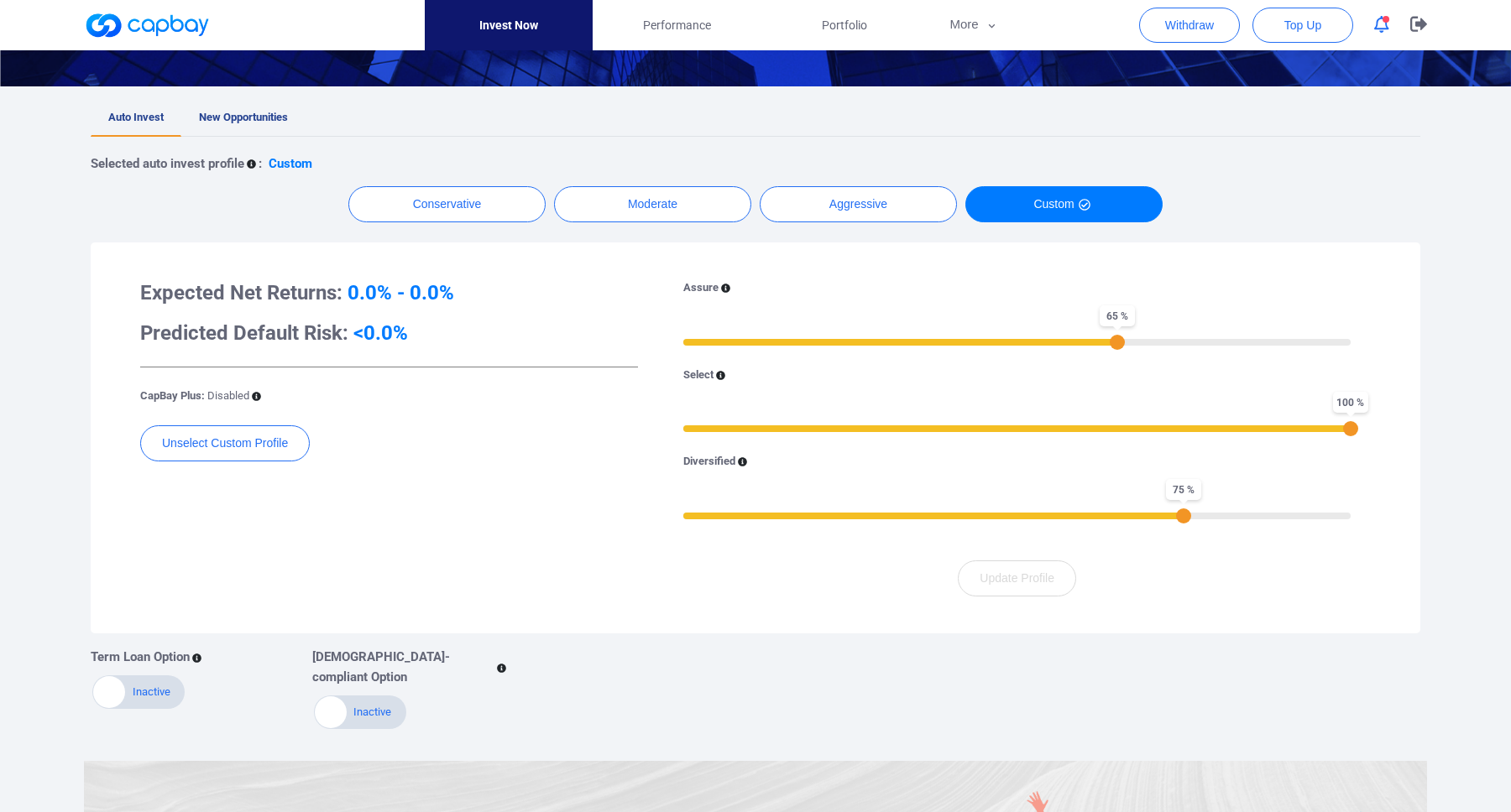
scroll to position [300, 0]
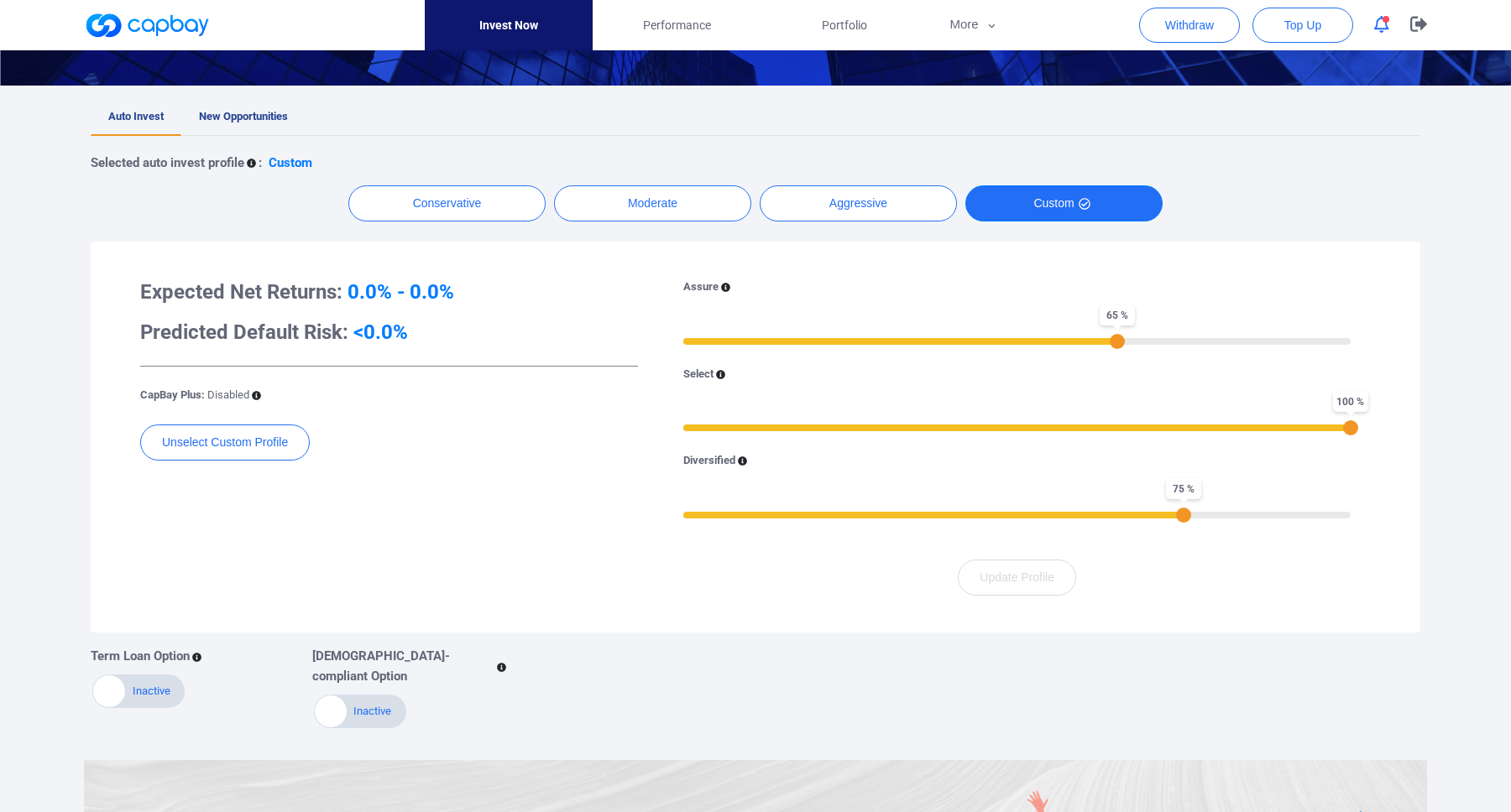
click at [1107, 206] on button "Custom" at bounding box center [1063, 203] width 197 height 36
click at [1122, 347] on div "66 %" at bounding box center [1124, 342] width 15 height 15
click at [1118, 344] on div "65 %" at bounding box center [1117, 342] width 15 height 15
drag, startPoint x: 1116, startPoint y: 335, endPoint x: 1046, endPoint y: 336, distance: 70.0
click at [1063, 336] on div "58 %" at bounding box center [1070, 342] width 15 height 15
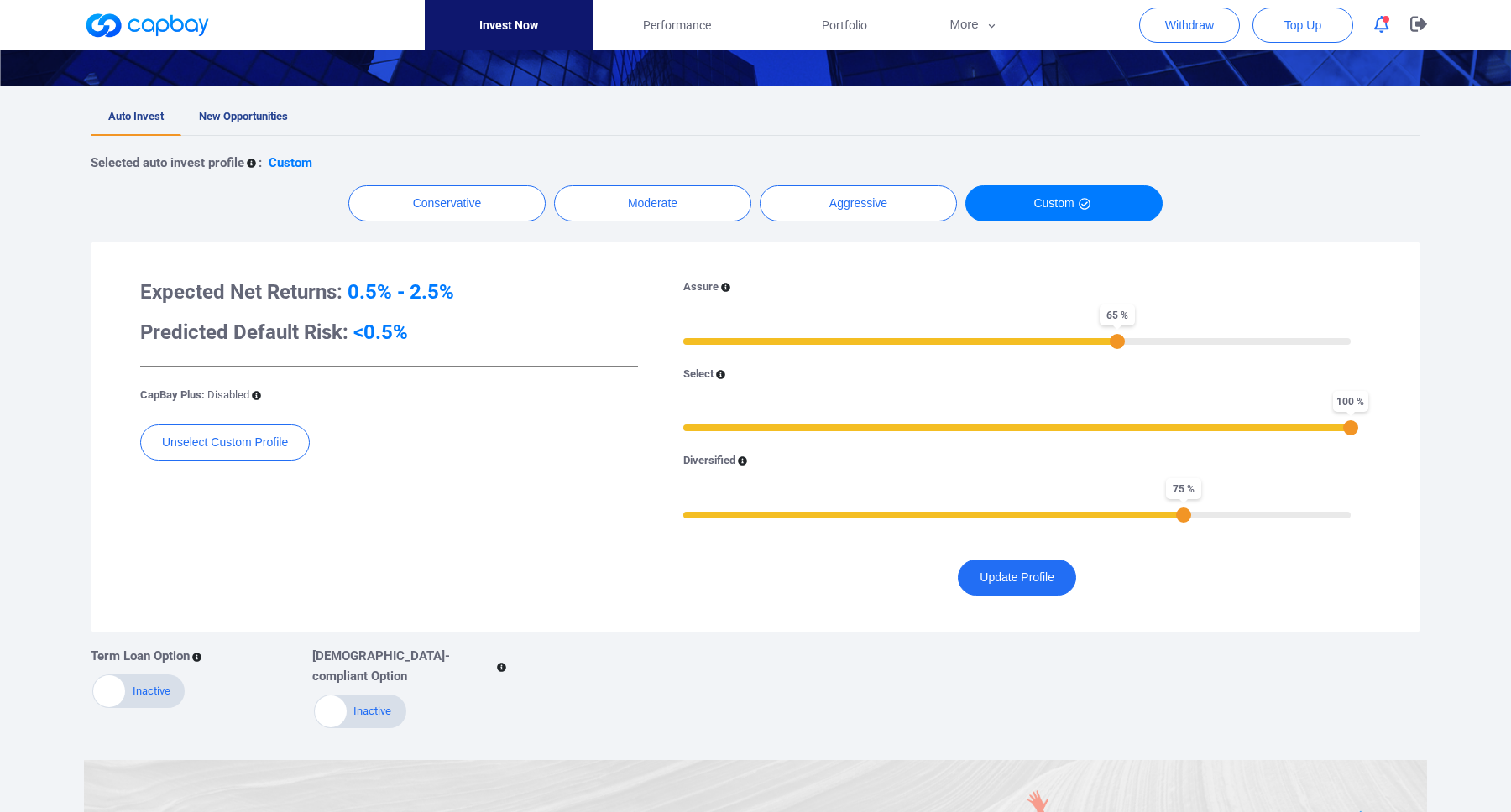
drag, startPoint x: 1047, startPoint y: 336, endPoint x: 1121, endPoint y: 339, distance: 74.1
click at [1120, 339] on div "65 %" at bounding box center [1117, 342] width 15 height 15
click at [696, 32] on span "Performance" at bounding box center [677, 26] width 68 height 19
